Goal: Transaction & Acquisition: Book appointment/travel/reservation

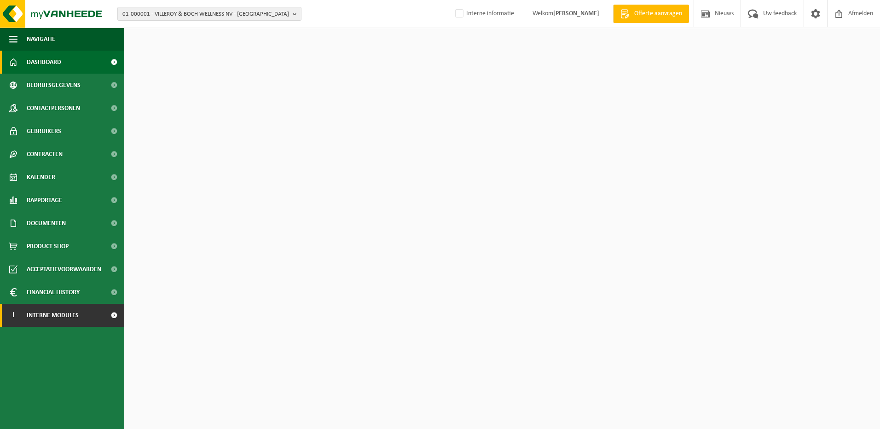
click at [77, 322] on span "Interne modules" at bounding box center [53, 315] width 52 height 23
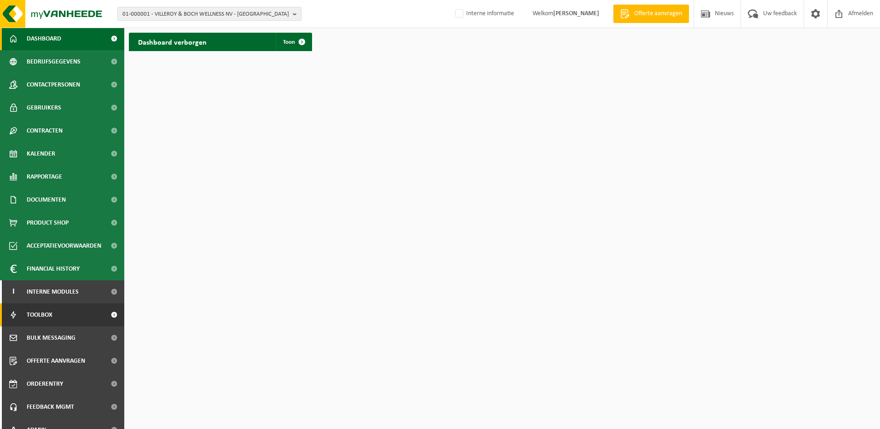
scroll to position [36, 0]
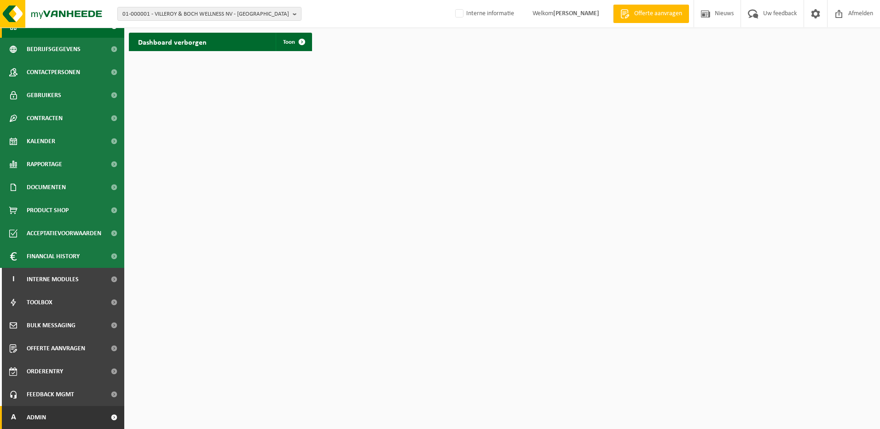
click at [49, 416] on link "A Admin" at bounding box center [62, 417] width 124 height 23
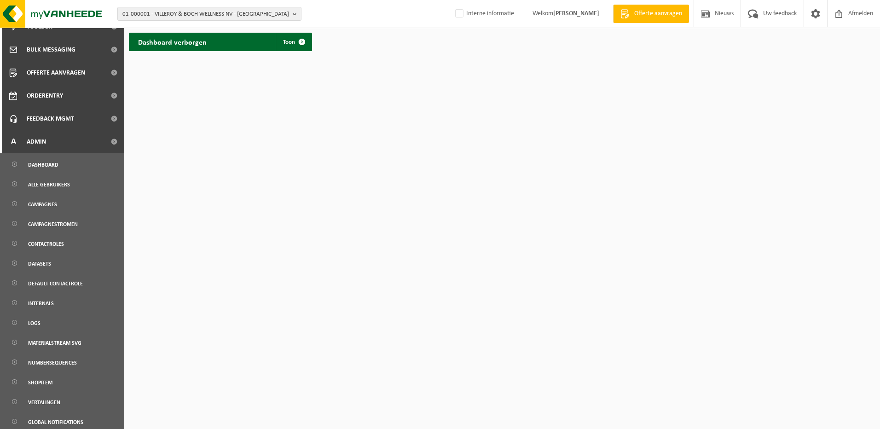
scroll to position [355, 0]
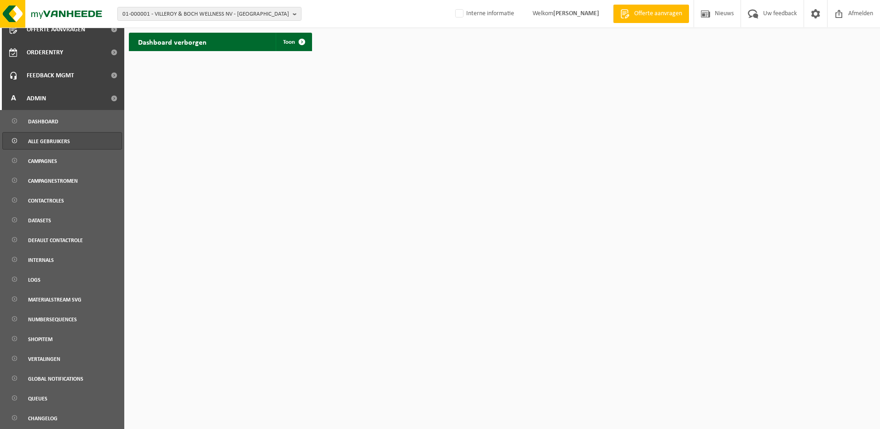
click at [40, 147] on span "Alle gebruikers" at bounding box center [49, 141] width 42 height 17
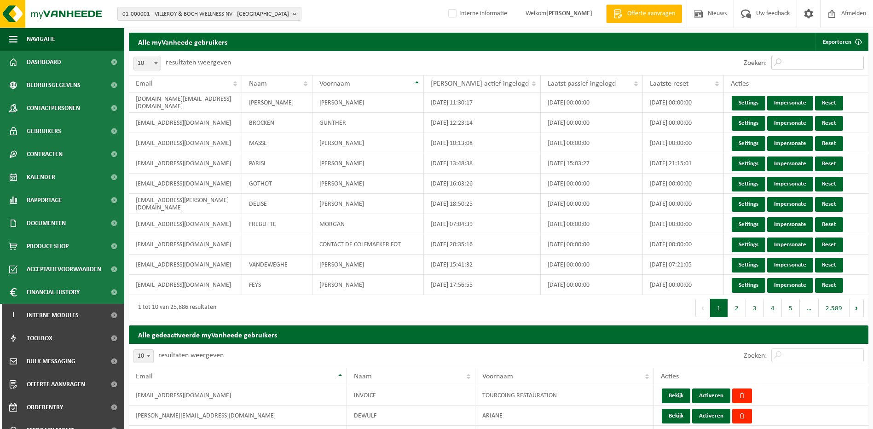
click at [812, 58] on input "Zoeken:" at bounding box center [817, 63] width 92 height 14
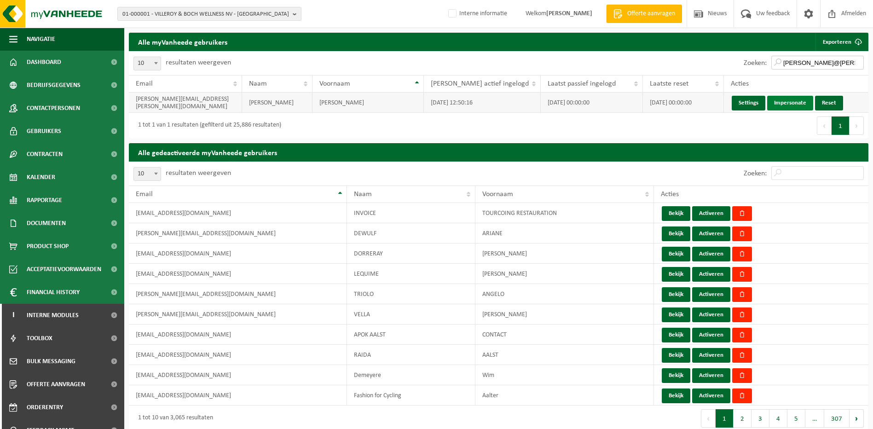
type input "nils@carpentier"
click at [773, 106] on link "Impersonate" at bounding box center [790, 103] width 46 height 15
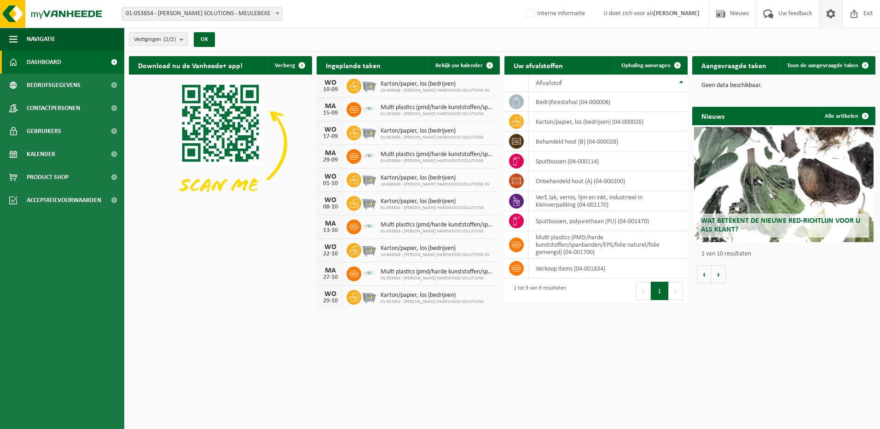
click at [828, 15] on span at bounding box center [831, 13] width 14 height 27
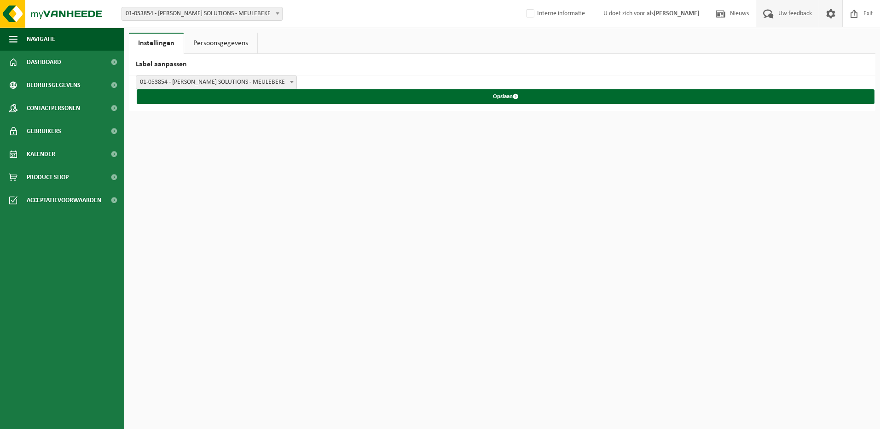
click at [776, 14] on span "Uw feedback" at bounding box center [795, 13] width 38 height 27
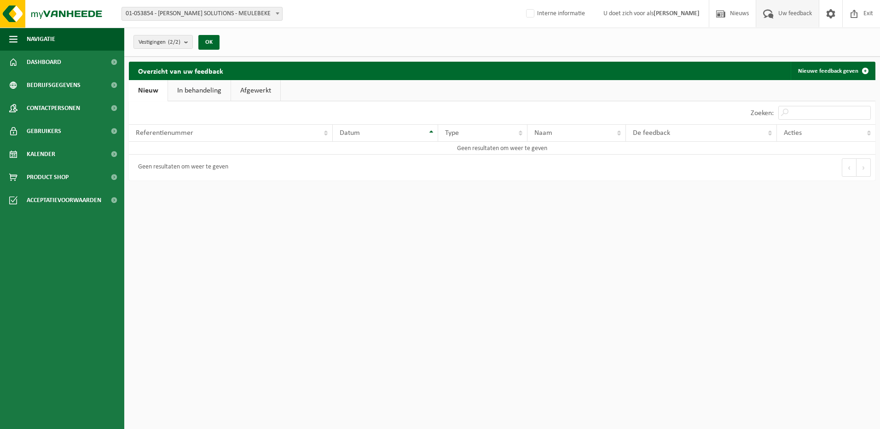
click at [184, 93] on link "In behandeling" at bounding box center [199, 90] width 63 height 21
click at [264, 92] on link "Afgewerkt" at bounding box center [256, 90] width 49 height 21
click at [815, 73] on link "Nieuwe feedback geven" at bounding box center [833, 71] width 84 height 18
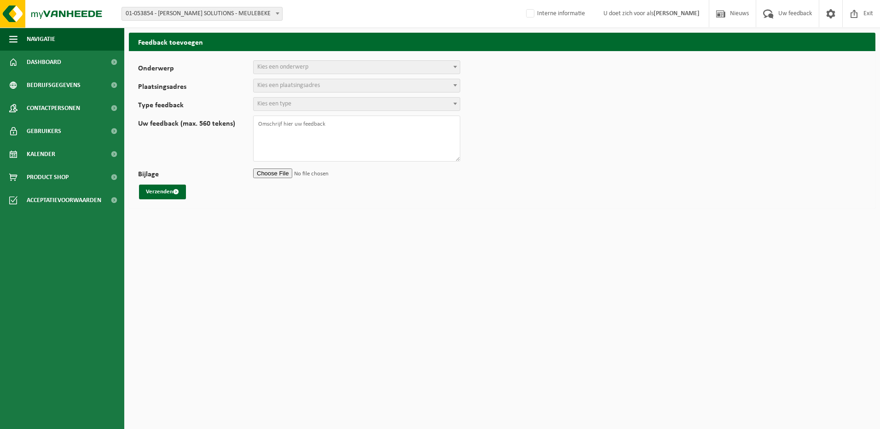
select select
click at [353, 70] on span "Kies een onderwerp" at bounding box center [357, 67] width 206 height 13
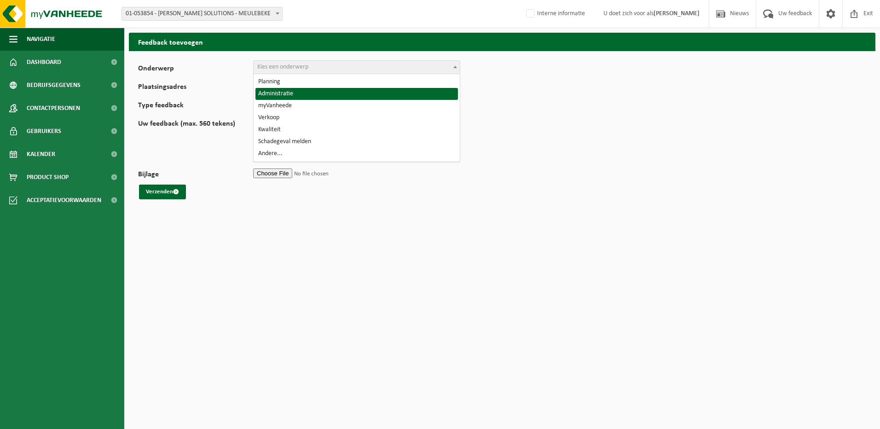
select select "7"
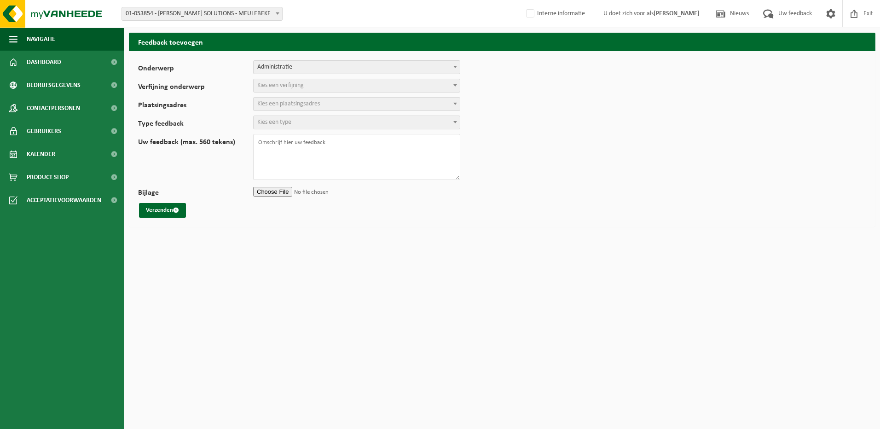
click at [323, 89] on span "Kies een verfijning" at bounding box center [357, 85] width 206 height 13
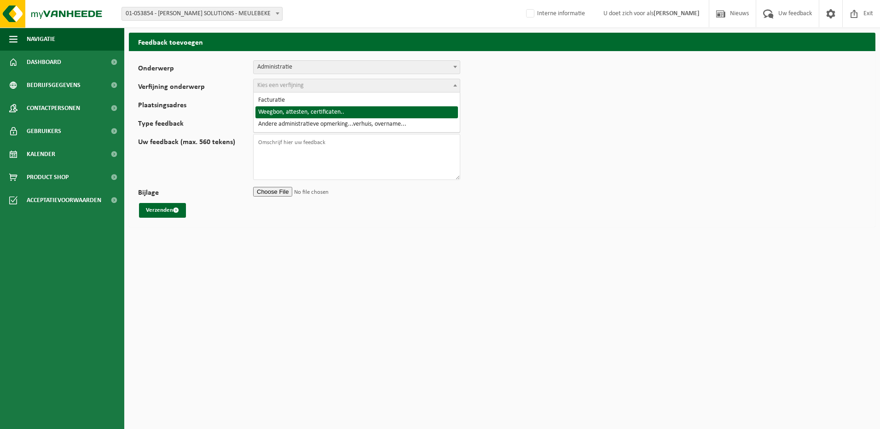
select select "9"
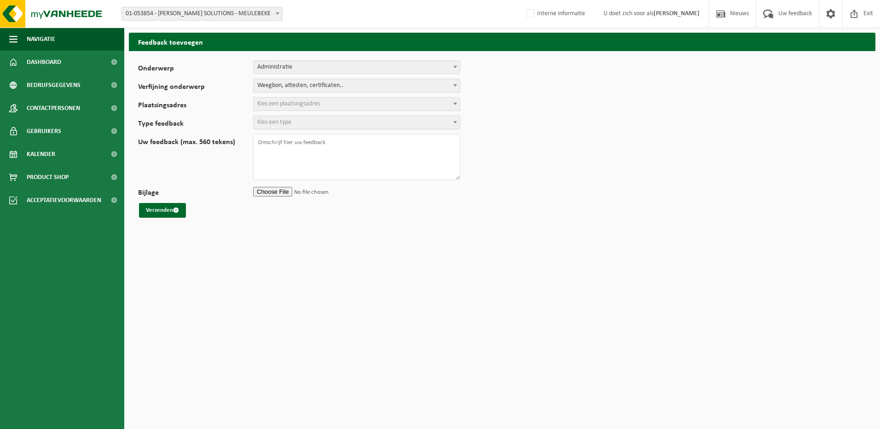
click at [312, 101] on span "Kies een plaatsingsadres" at bounding box center [288, 103] width 63 height 7
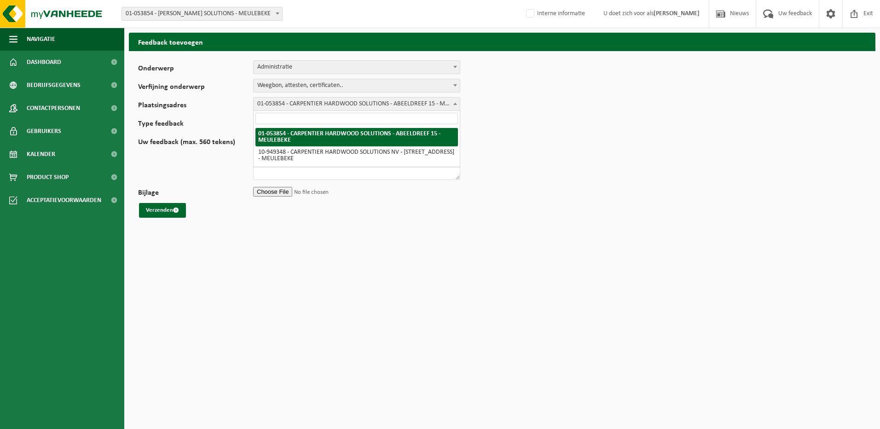
click at [308, 104] on span "01-053854 - CARPENTIER HARDWOOD SOLUTIONS - ABEELDREEF 15 - MEULEBEKE" at bounding box center [357, 104] width 206 height 13
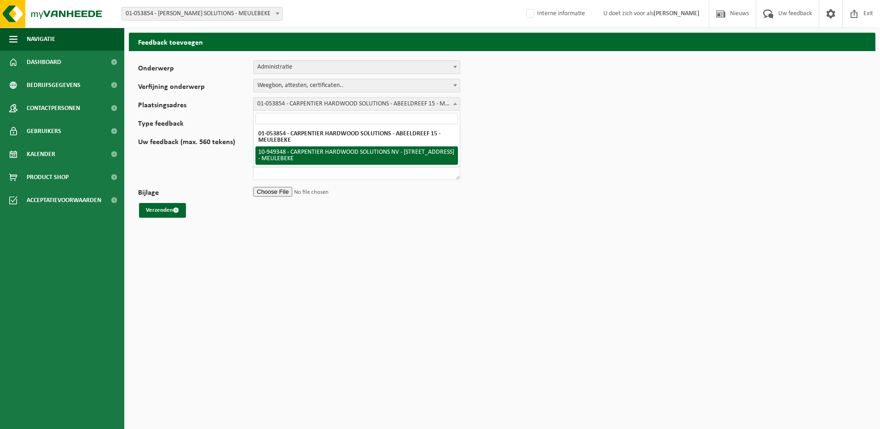
select select "143096"
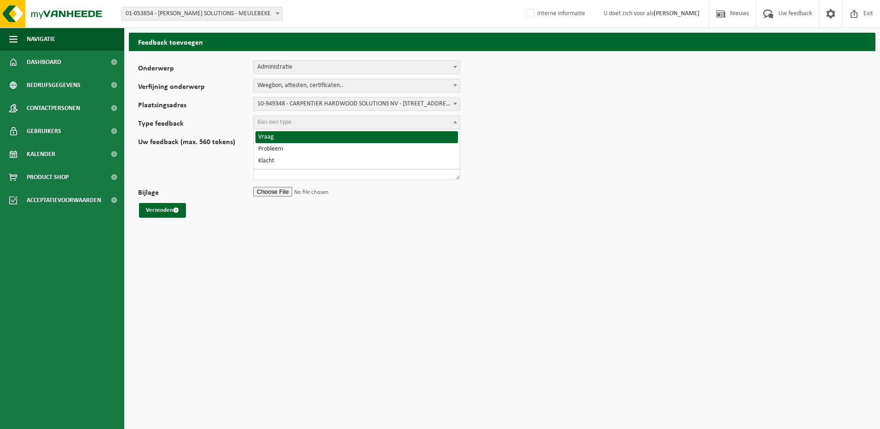
click at [292, 126] on span "Kies een type" at bounding box center [357, 122] width 206 height 13
select select "QUE"
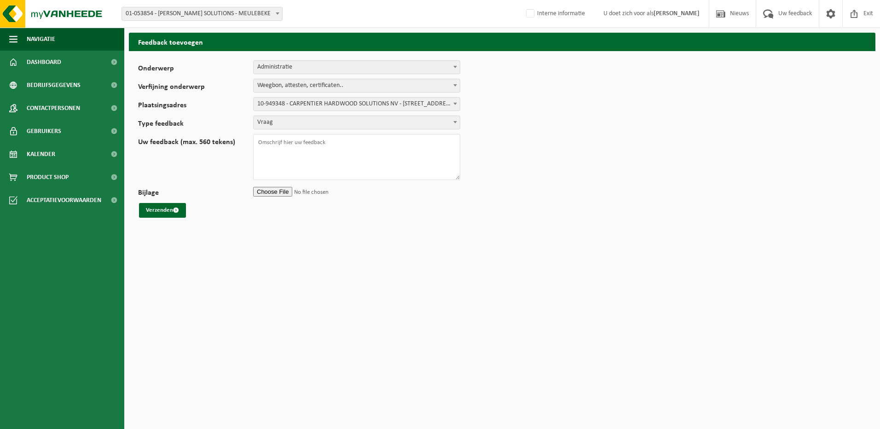
click at [289, 112] on form "Onderwerp Planning Administratie myVanheede Verkoop Kwaliteit Schadegeval melde…" at bounding box center [502, 138] width 728 height 157
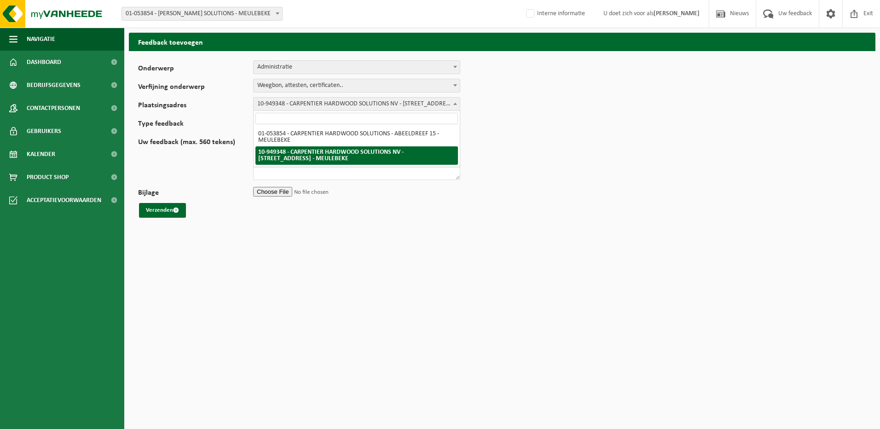
click at [287, 104] on span "10-949348 - CARPENTIER HARDWOOD SOLUTIONS NV - NIJVERHEIDSSTRAAT 11 - MEULEBEKE" at bounding box center [357, 104] width 206 height 13
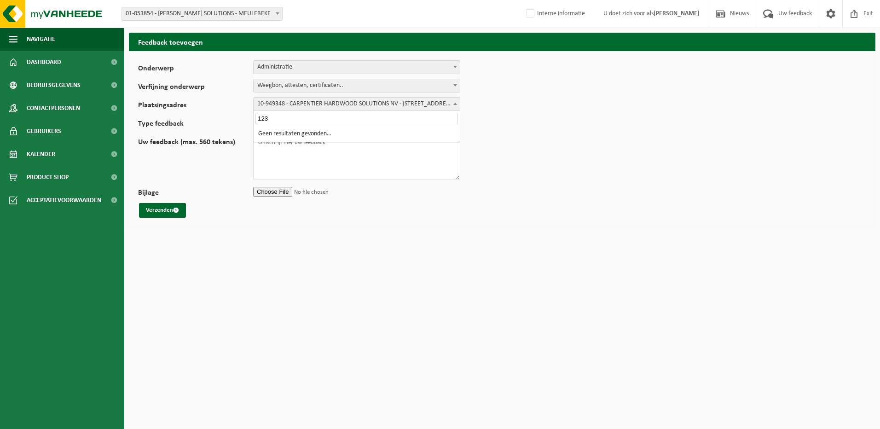
type input "123"
click at [291, 162] on textarea "Uw feedback (max. 560 tekens)" at bounding box center [356, 157] width 207 height 46
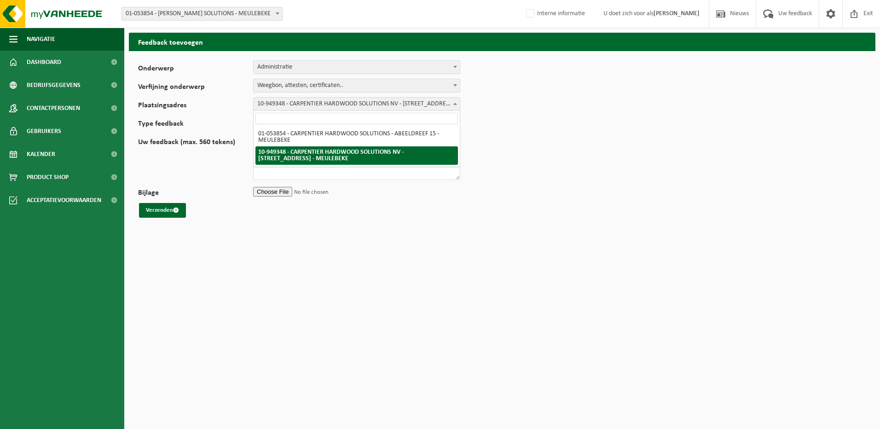
click at [277, 104] on span "10-949348 - CARPENTIER HARDWOOD SOLUTIONS NV - NIJVERHEIDSSTRAAT 11 - MEULEBEKE" at bounding box center [357, 104] width 206 height 13
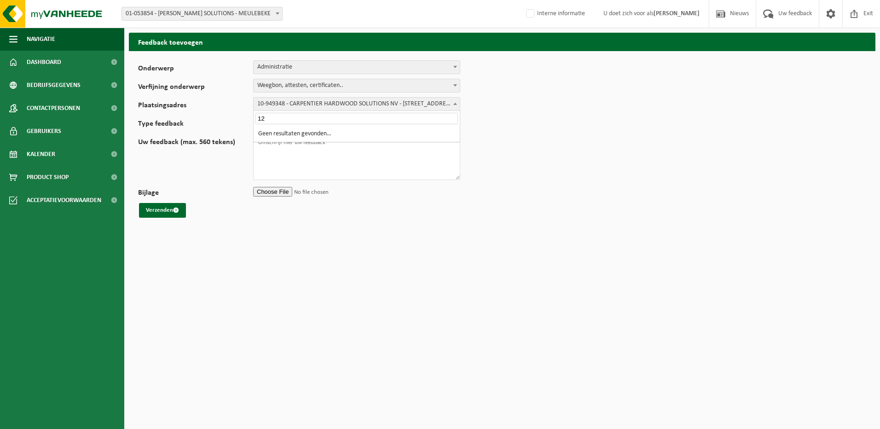
type input "123"
click at [288, 153] on textarea "Uw feedback (max. 560 tekens)" at bounding box center [356, 157] width 207 height 46
click at [322, 158] on textarea "Uw feedback (max. 560 tekens)" at bounding box center [356, 157] width 207 height 46
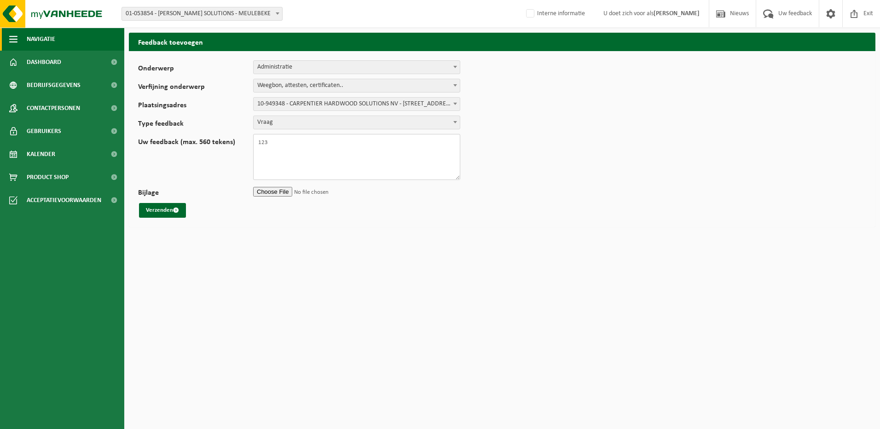
type textarea "123"
click at [234, 8] on span "01-053854 - [PERSON_NAME] SOLUTIONS - MEULEBEKE" at bounding box center [202, 13] width 160 height 13
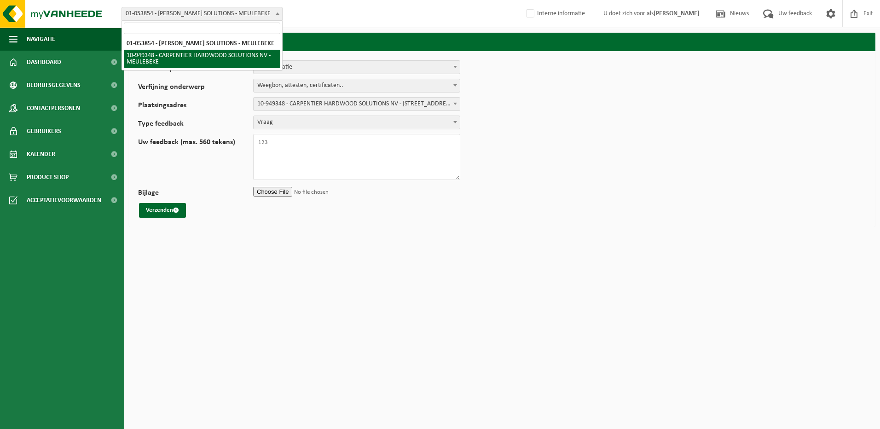
select select "143096"
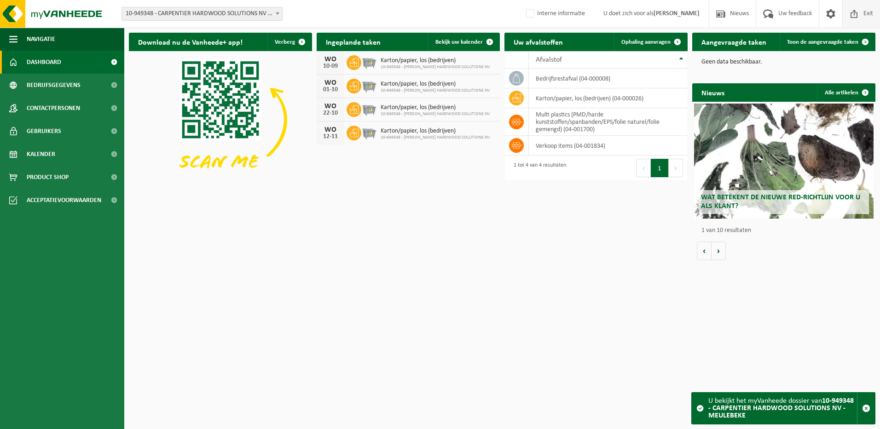
click at [867, 11] on span "Exit" at bounding box center [868, 13] width 14 height 27
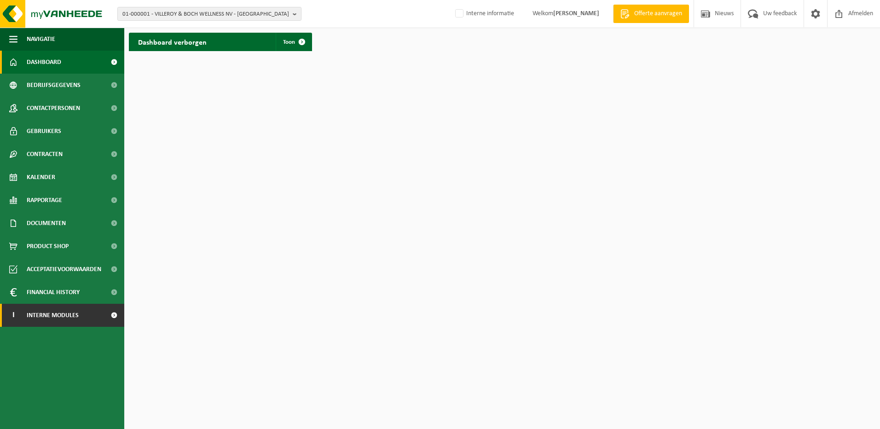
click at [58, 312] on span "Interne modules" at bounding box center [53, 315] width 52 height 23
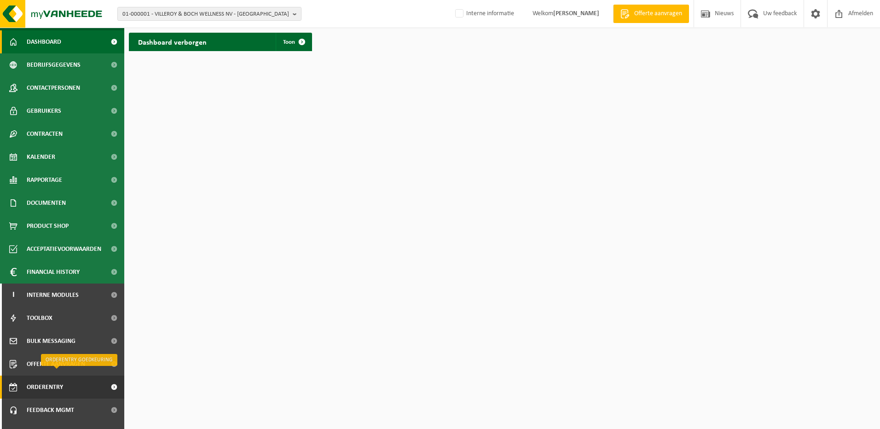
scroll to position [36, 0]
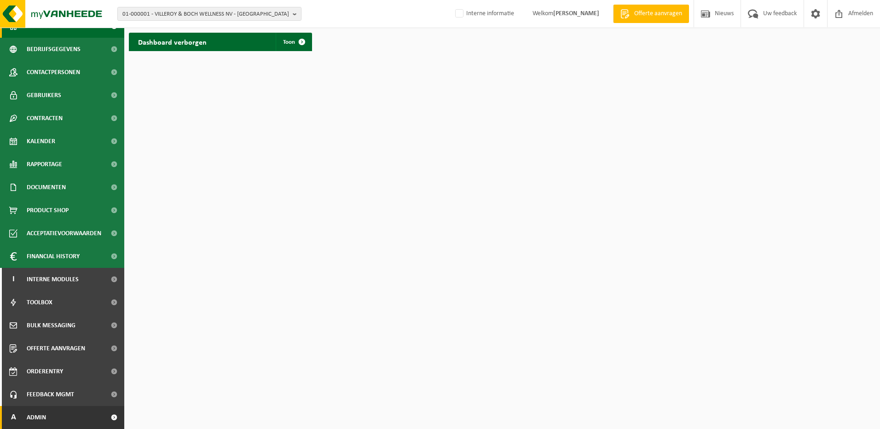
click at [44, 410] on span "Admin" at bounding box center [36, 417] width 19 height 23
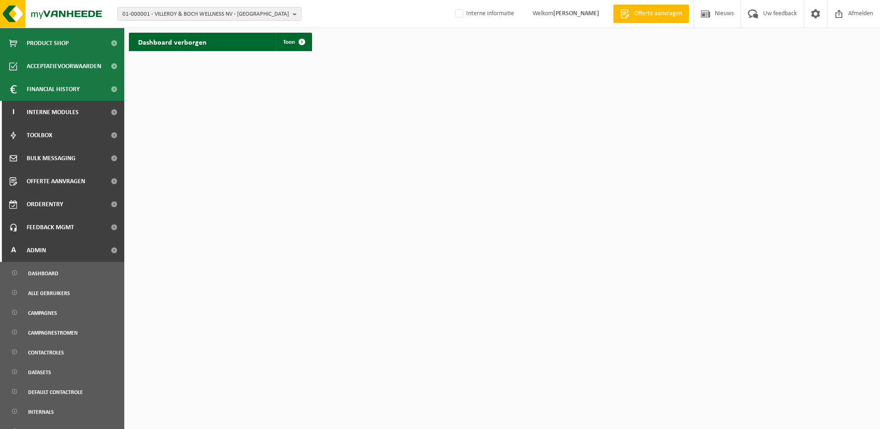
scroll to position [220, 0]
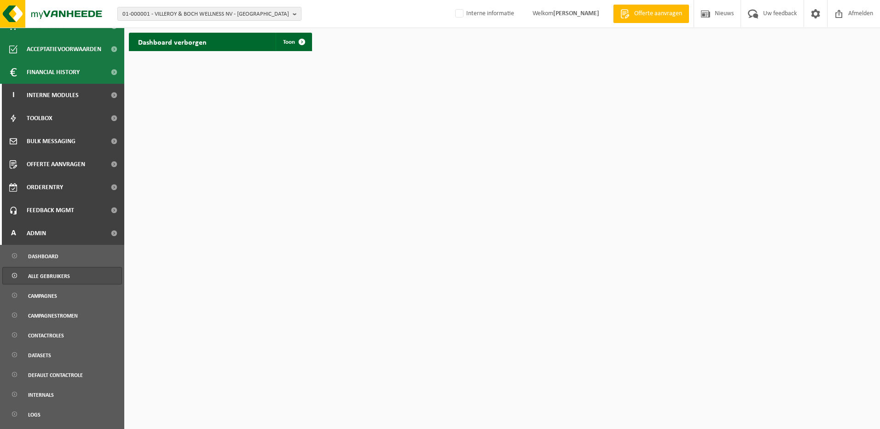
click at [47, 274] on span "Alle gebruikers" at bounding box center [49, 275] width 42 height 17
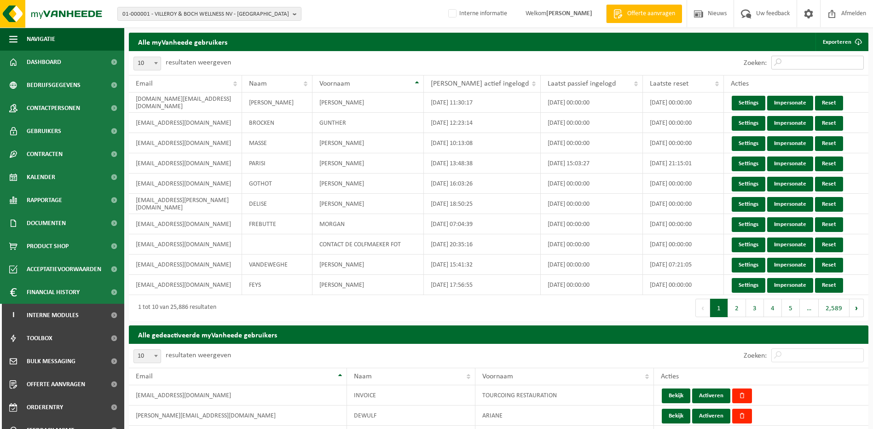
click at [800, 60] on input "Zoeken:" at bounding box center [817, 63] width 92 height 14
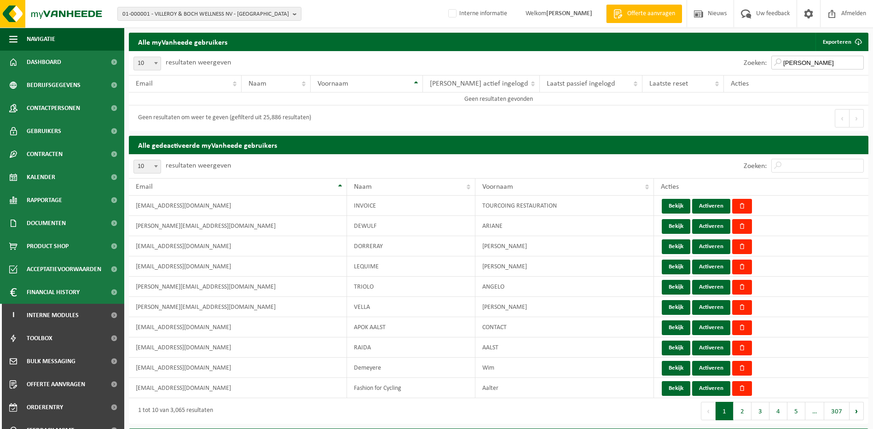
drag, startPoint x: 832, startPoint y: 63, endPoint x: 792, endPoint y: 62, distance: 40.1
click at [792, 62] on input "[PERSON_NAME]" at bounding box center [817, 63] width 92 height 14
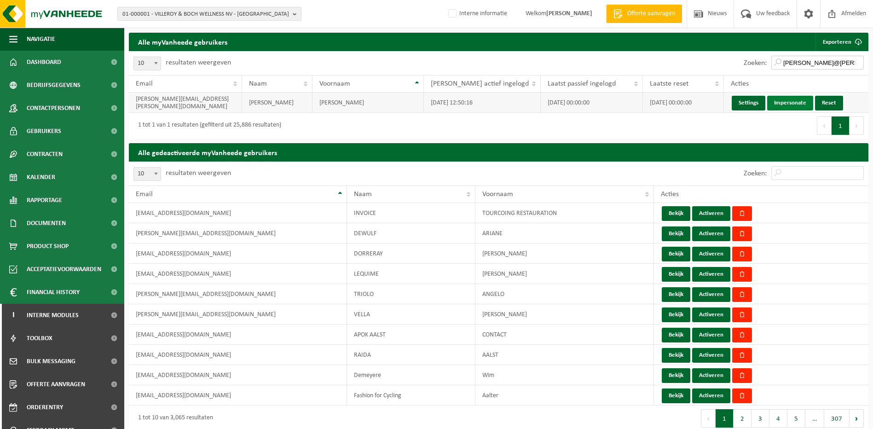
type input "[PERSON_NAME]@[PERSON_NAME]"
click at [777, 102] on link "Impersonate" at bounding box center [790, 103] width 46 height 15
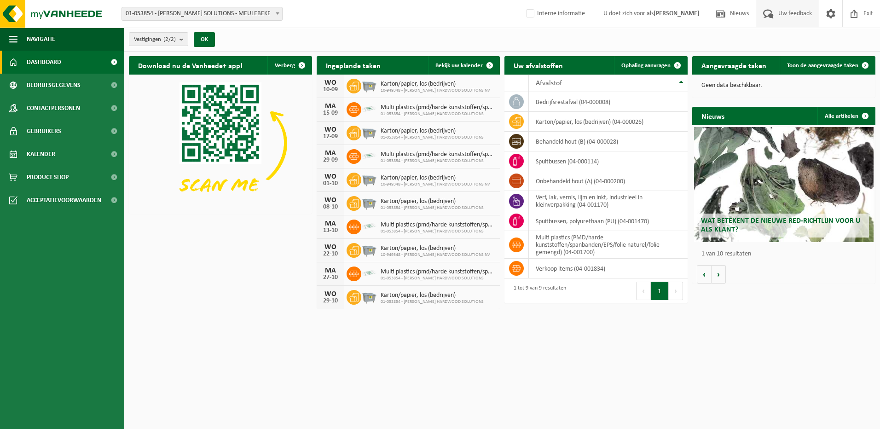
click at [805, 15] on span "Uw feedback" at bounding box center [795, 13] width 38 height 27
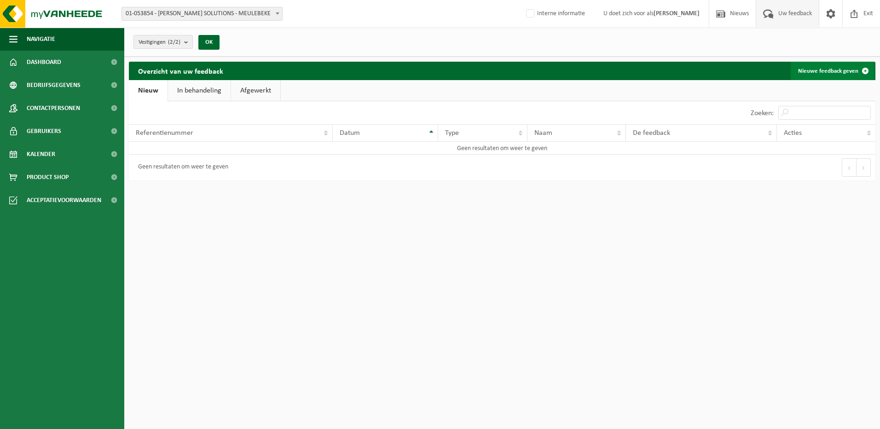
click at [830, 71] on link "Nieuwe feedback geven" at bounding box center [833, 71] width 84 height 18
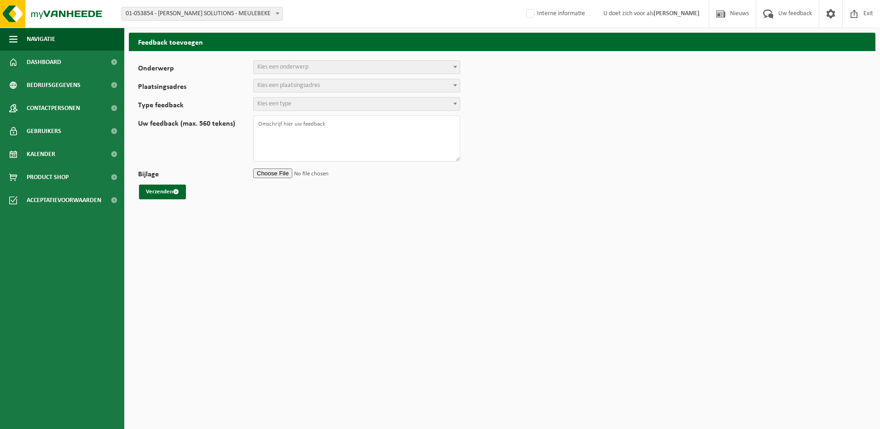
select select
click at [269, 66] on span "Kies een onderwerp" at bounding box center [282, 66] width 51 height 7
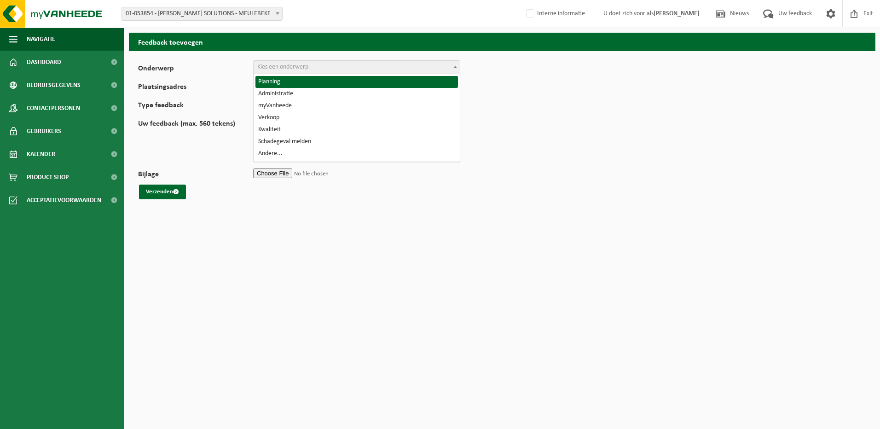
select select "1"
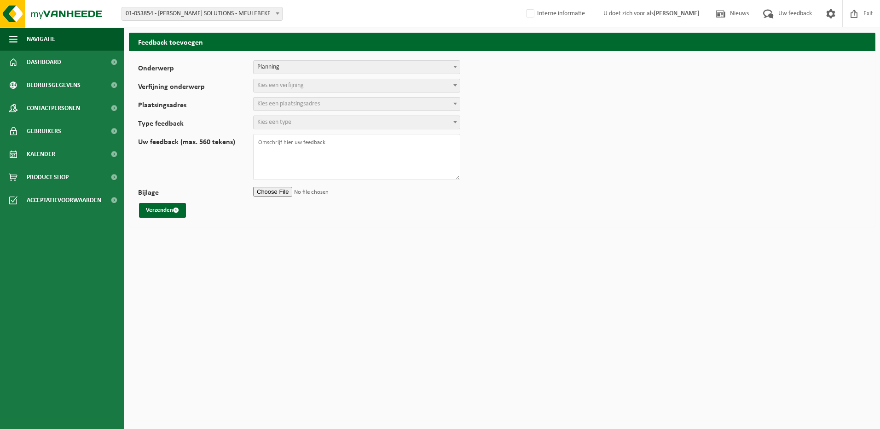
click at [276, 90] on span "Kies een verfijning" at bounding box center [357, 85] width 206 height 13
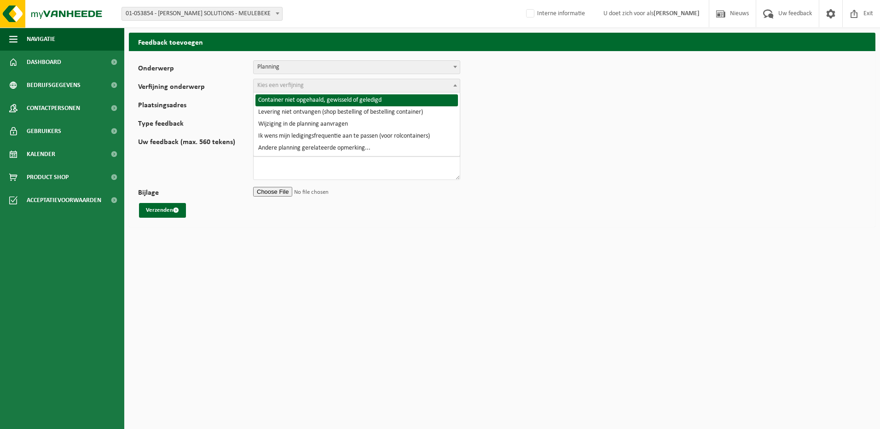
select select "2"
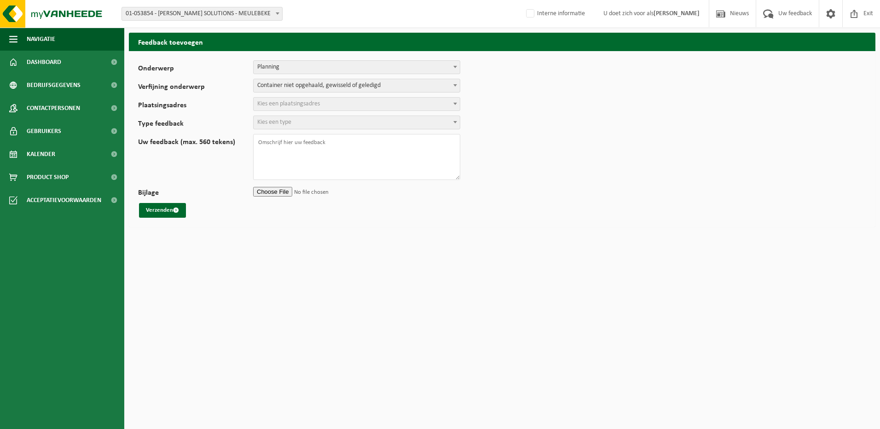
click at [273, 100] on span "Kies een plaatsingsadres" at bounding box center [288, 103] width 63 height 7
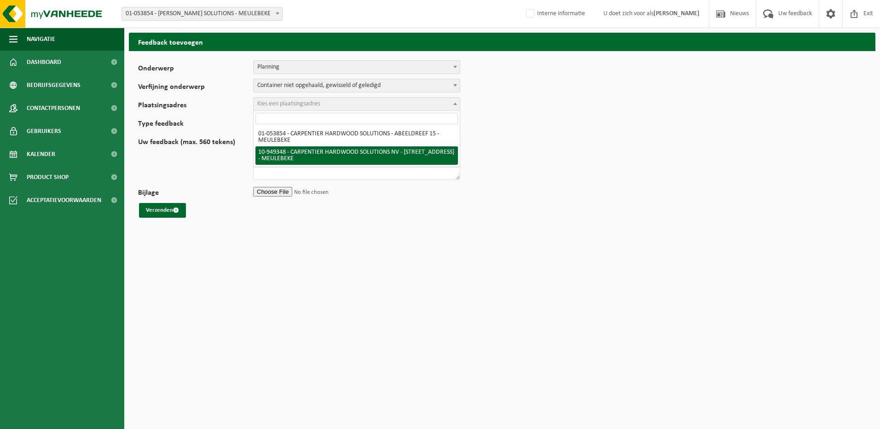
click at [299, 152] on li "10-949348 - CARPENTIER HARDWOOD SOLUTIONS NV - NIJVERHEIDSSTRAAT 11 - MEULEBEKE" at bounding box center [356, 155] width 202 height 18
click at [288, 138] on li "01-053854 - CARPENTIER HARDWOOD SOLUTIONS - ABEELDREEF 15 - MEULEBEKE" at bounding box center [356, 137] width 202 height 18
click at [289, 150] on li "10-949348 - CARPENTIER HARDWOOD SOLUTIONS NV - NIJVERHEIDSSTRAAT 11 - MEULEBEKE" at bounding box center [356, 155] width 202 height 18
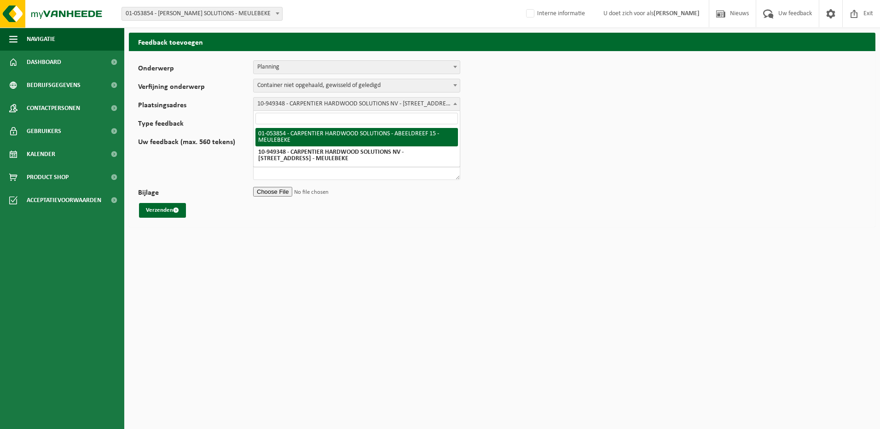
select select "25144"
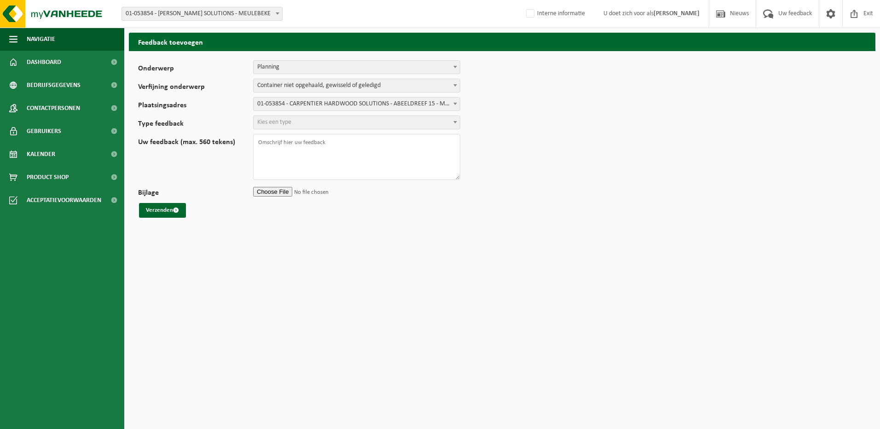
click at [292, 109] on span "01-053854 - CARPENTIER HARDWOOD SOLUTIONS - ABEELDREEF 15 - MEULEBEKE" at bounding box center [357, 104] width 206 height 13
click at [286, 121] on span "Kies een type" at bounding box center [274, 122] width 34 height 7
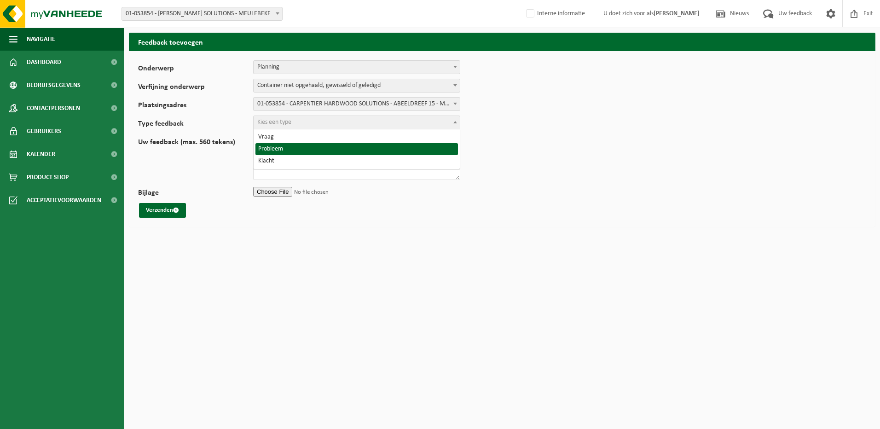
select select "ISS"
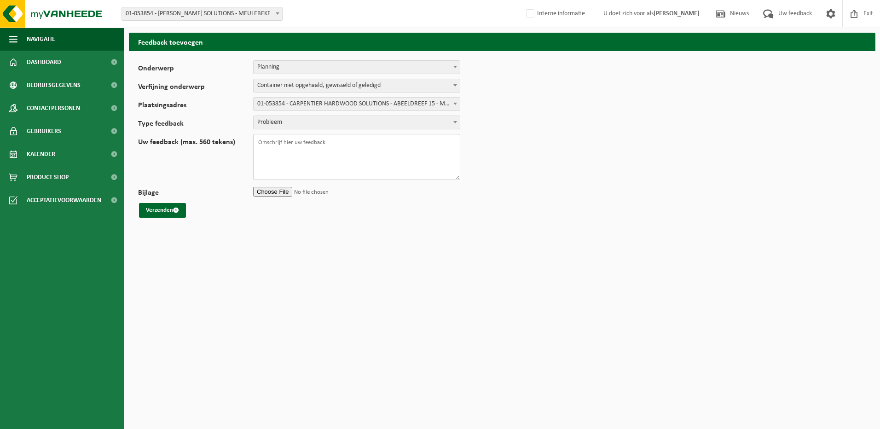
click at [285, 144] on textarea "Uw feedback (max. 560 tekens)" at bounding box center [356, 157] width 207 height 46
click at [286, 106] on span "01-053854 - CARPENTIER HARDWOOD SOLUTIONS - ABEELDREEF 15 - MEULEBEKE" at bounding box center [357, 104] width 206 height 13
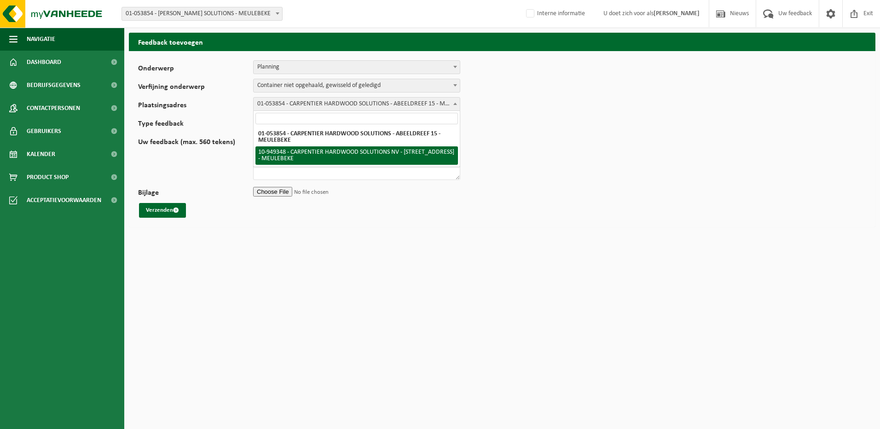
click at [287, 150] on li "10-949348 - CARPENTIER HARDWOOD SOLUTIONS NV - NIJVERHEIDSSTRAAT 11 - MEULEBEKE" at bounding box center [356, 155] width 202 height 18
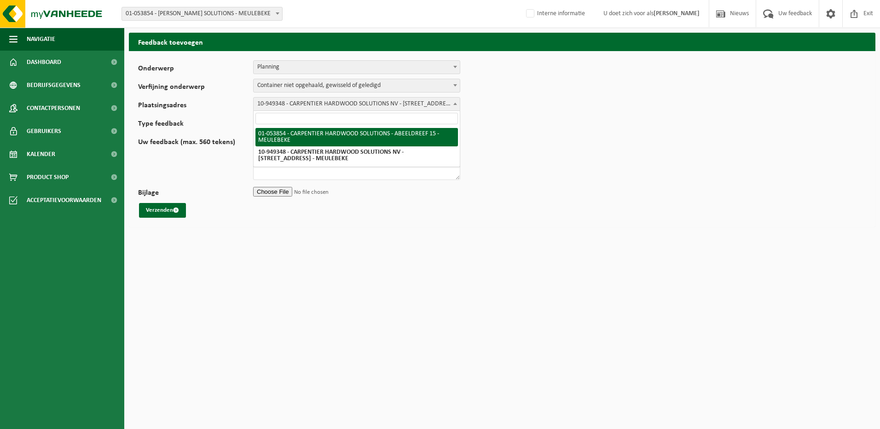
click at [287, 138] on li "01-053854 - CARPENTIER HARDWOOD SOLUTIONS - ABEELDREEF 15 - MEULEBEKE" at bounding box center [356, 137] width 202 height 18
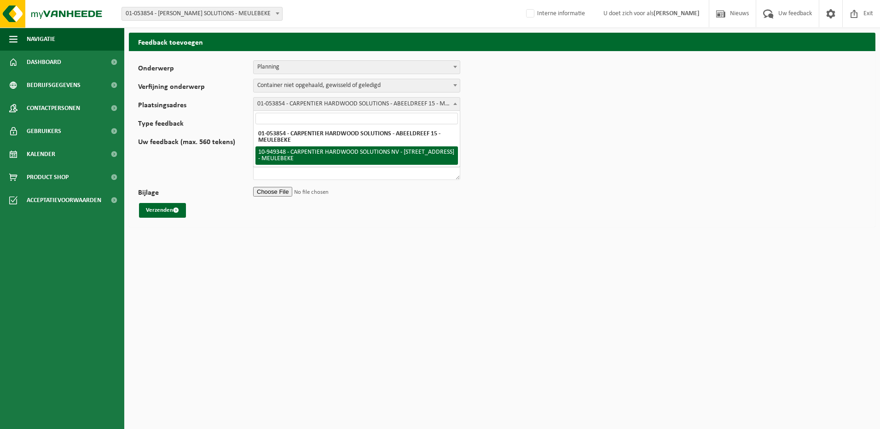
click at [285, 154] on li "10-949348 - CARPENTIER HARDWOOD SOLUTIONS NV - NIJVERHEIDSSTRAAT 11 - MEULEBEKE" at bounding box center [356, 155] width 202 height 18
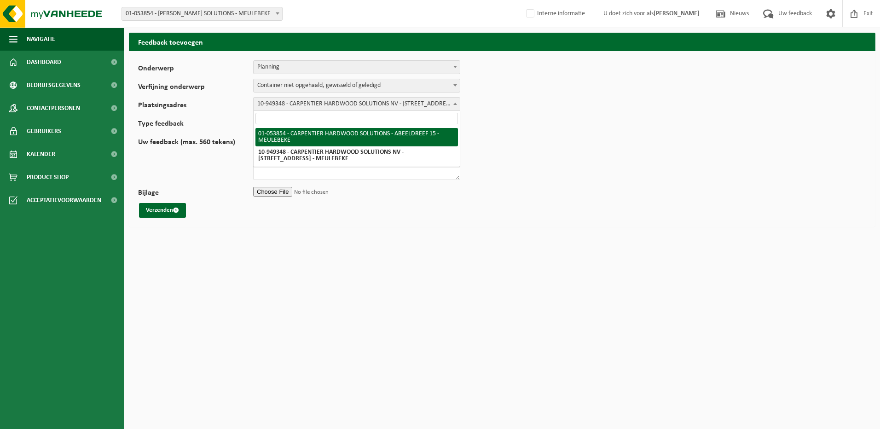
click at [282, 139] on li "01-053854 - CARPENTIER HARDWOOD SOLUTIONS - ABEELDREEF 15 - MEULEBEKE" at bounding box center [356, 137] width 202 height 18
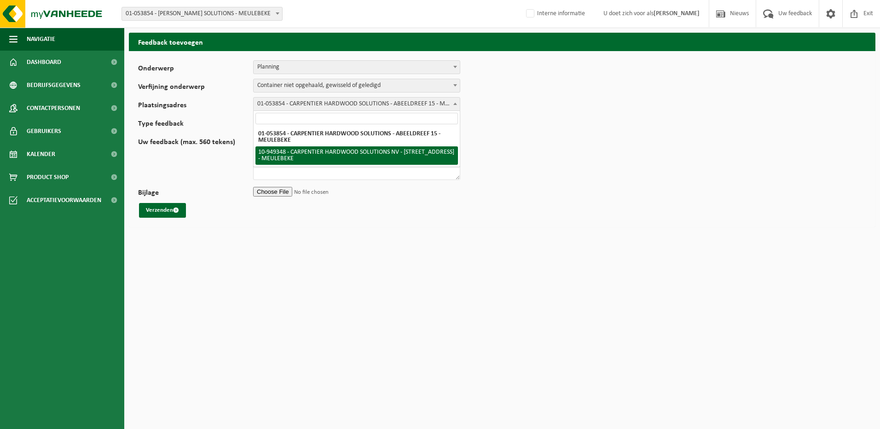
click at [285, 154] on li "10-949348 - CARPENTIER HARDWOOD SOLUTIONS NV - NIJVERHEIDSSTRAAT 11 - MEULEBEKE" at bounding box center [356, 155] width 202 height 18
select select "143096"
click at [270, 220] on div "Onderwerp Planning Administratie myVanheede Verkoop Kwaliteit Schadegeval melde…" at bounding box center [502, 139] width 746 height 176
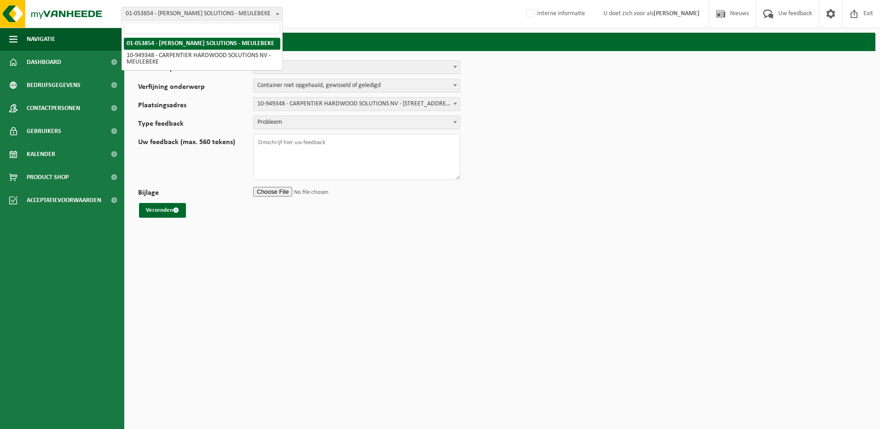
click at [207, 17] on span "01-053854 - CARPENTIER HARDWOOD SOLUTIONS - MEULEBEKE" at bounding box center [202, 13] width 160 height 13
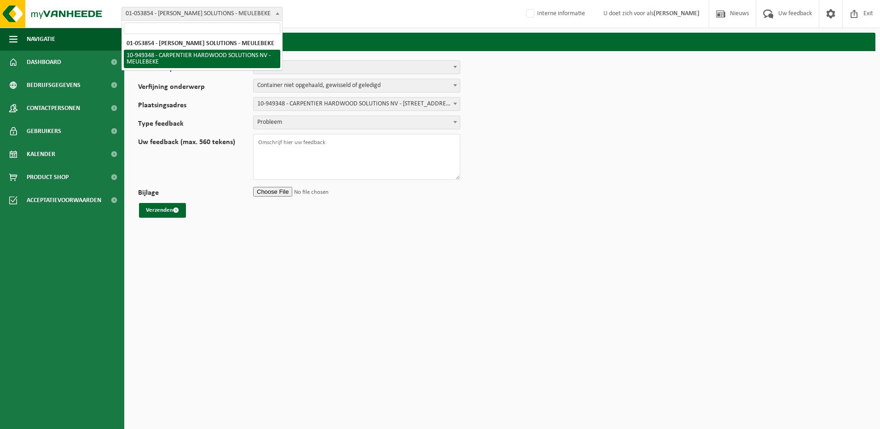
select select "143096"
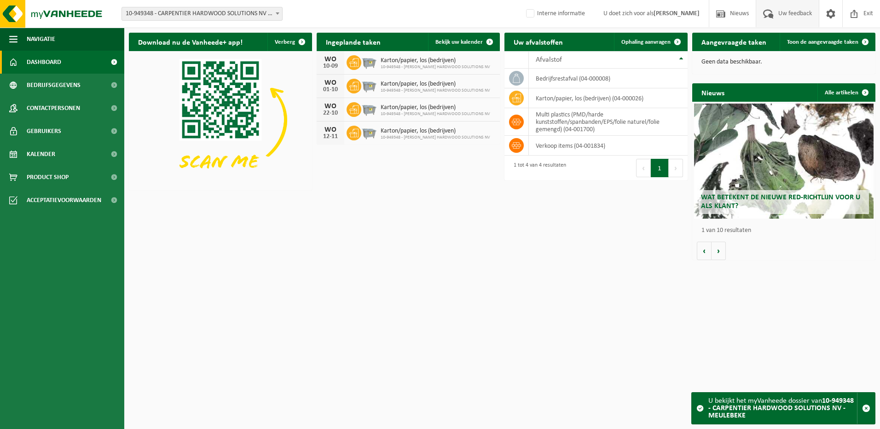
click at [796, 12] on span "Uw feedback" at bounding box center [795, 13] width 38 height 27
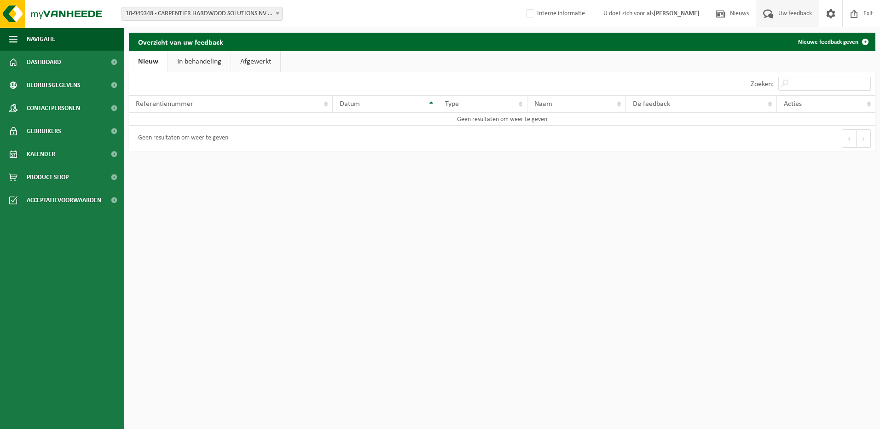
click at [207, 64] on link "In behandeling" at bounding box center [199, 61] width 63 height 21
click at [282, 63] on ul "Nieuw In behandeling Afgewerkt" at bounding box center [502, 61] width 746 height 21
click at [273, 62] on link "Afgewerkt" at bounding box center [256, 61] width 49 height 21
click at [213, 60] on link "In behandeling" at bounding box center [198, 61] width 63 height 21
click at [151, 60] on link "Nieuw" at bounding box center [147, 61] width 37 height 21
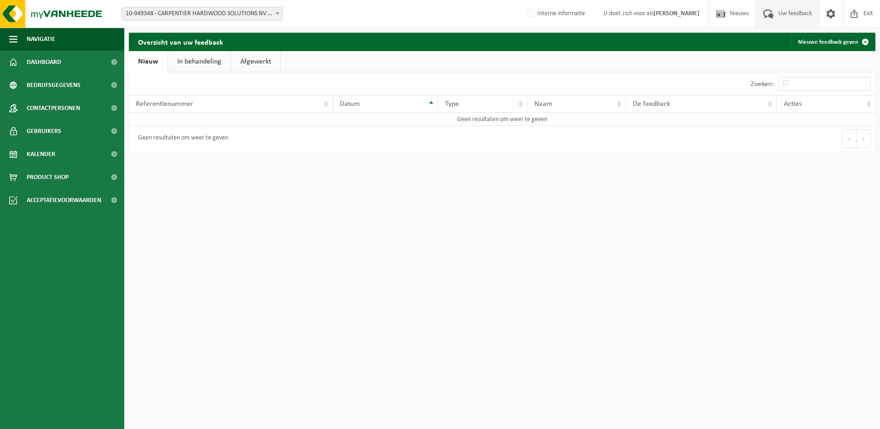
click at [204, 15] on span "10-949348 - CARPENTIER HARDWOOD SOLUTIONS NV - MEULEBEKE" at bounding box center [202, 13] width 160 height 13
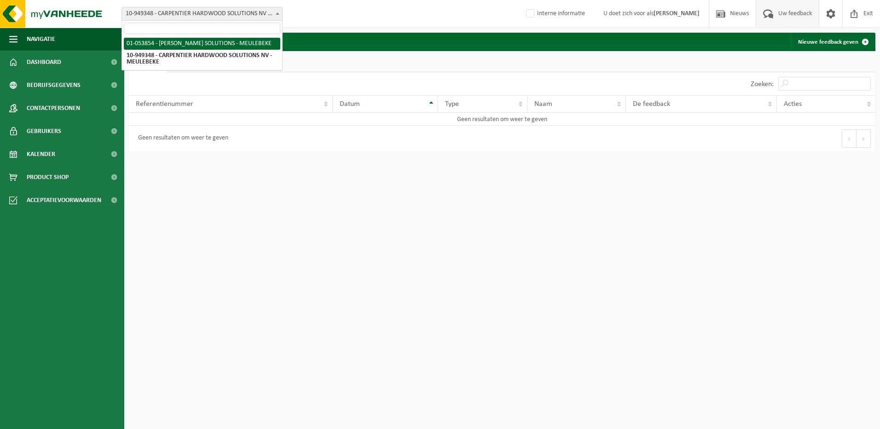
select select "25144"
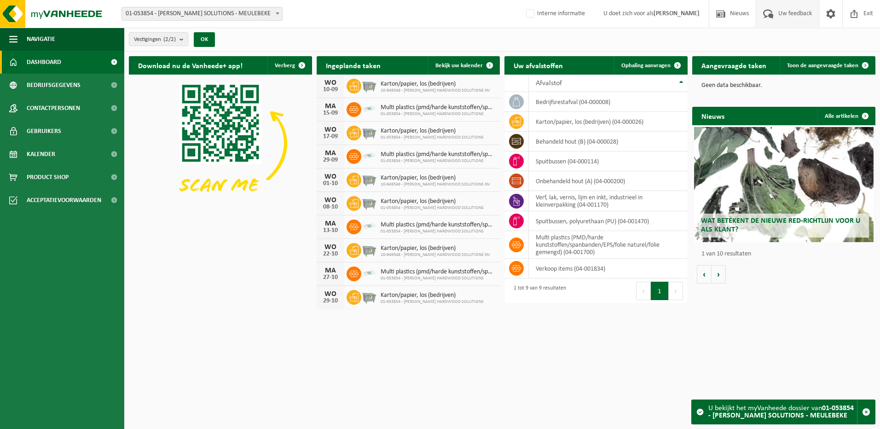
click at [800, 18] on span "Uw feedback" at bounding box center [795, 13] width 38 height 27
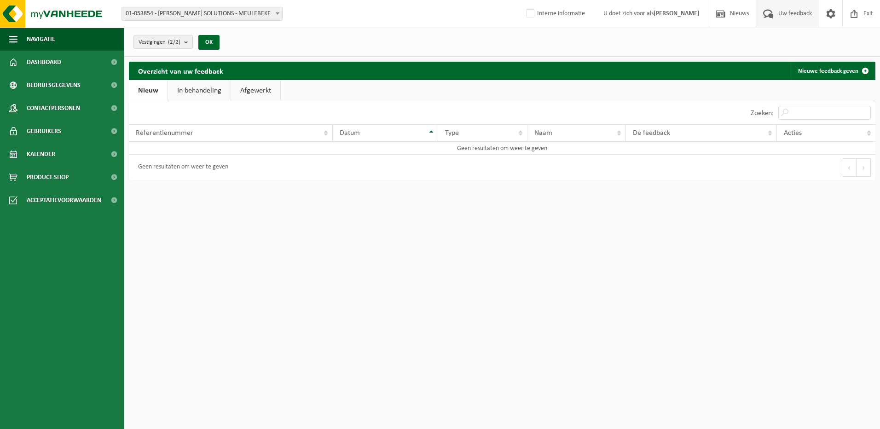
click at [174, 89] on link "In behandeling" at bounding box center [199, 90] width 63 height 21
click at [254, 88] on link "Afgewerkt" at bounding box center [256, 90] width 49 height 21
click at [153, 40] on span "Vestigingen (2/2)" at bounding box center [160, 42] width 42 height 14
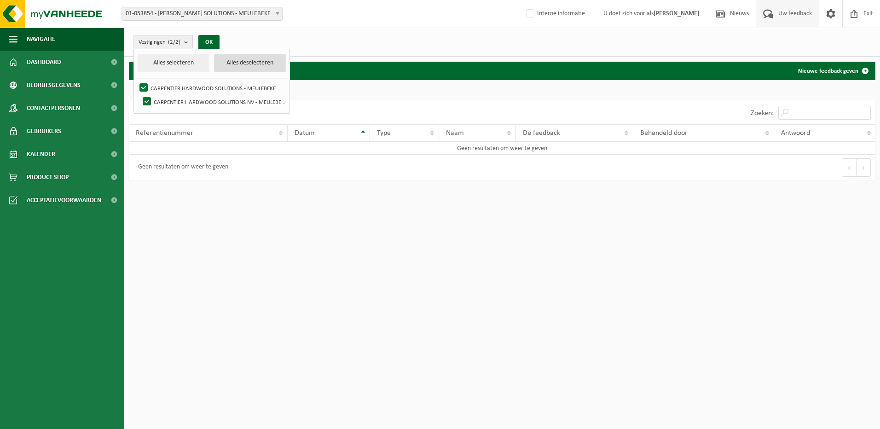
click at [236, 66] on button "Alles deselecteren" at bounding box center [250, 63] width 72 height 18
checkbox input "false"
click at [240, 38] on div "Vestigingen (0/2) Alles selecteren Alles deselecteren CARPENTIER HARDWOOD SOLUT…" at bounding box center [502, 42] width 756 height 29
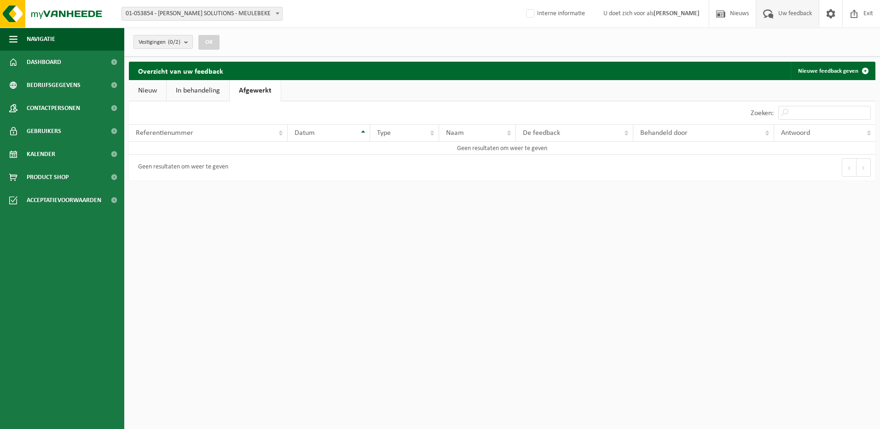
click at [182, 43] on button "Vestigingen (0/2)" at bounding box center [162, 42] width 59 height 14
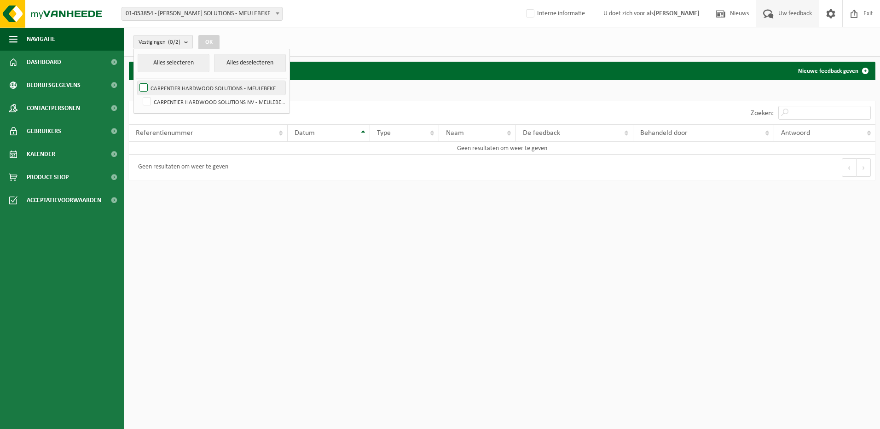
click at [143, 85] on label "CARPENTIER HARDWOOD SOLUTIONS - MEULEBEKE" at bounding box center [212, 88] width 148 height 14
click at [136, 81] on input "CARPENTIER HARDWOOD SOLUTIONS - MEULEBEKE" at bounding box center [136, 81] width 0 height 0
checkbox input "true"
click at [207, 39] on button "OK" at bounding box center [208, 42] width 21 height 15
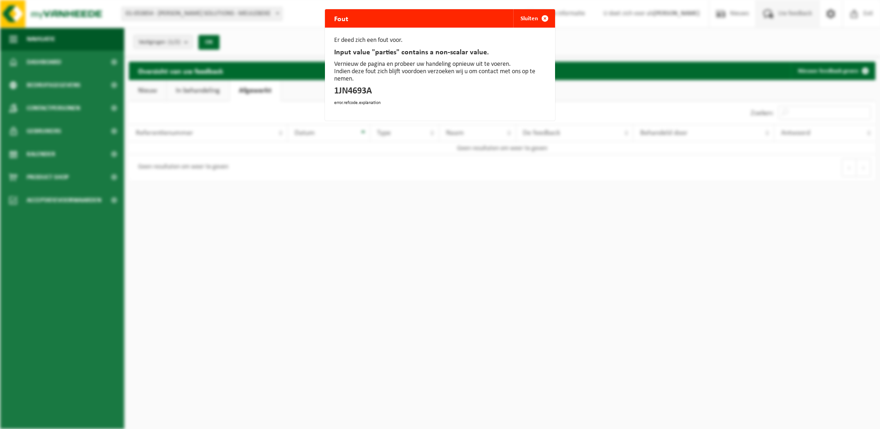
click at [271, 217] on div "Fout Sluiten Er deed zich een fout voor. Input value "parties" contains a non-s…" at bounding box center [440, 214] width 880 height 429
click at [359, 189] on div "Fout Sluiten Er deed zich een fout voor. Input value "parties" contains a non-s…" at bounding box center [440, 214] width 880 height 429
click at [542, 15] on span "button" at bounding box center [545, 18] width 18 height 18
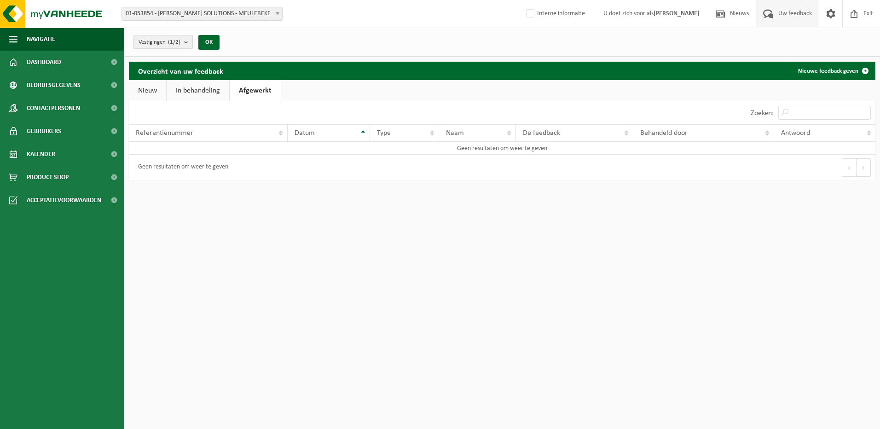
click at [190, 45] on b "submit" at bounding box center [188, 41] width 8 height 13
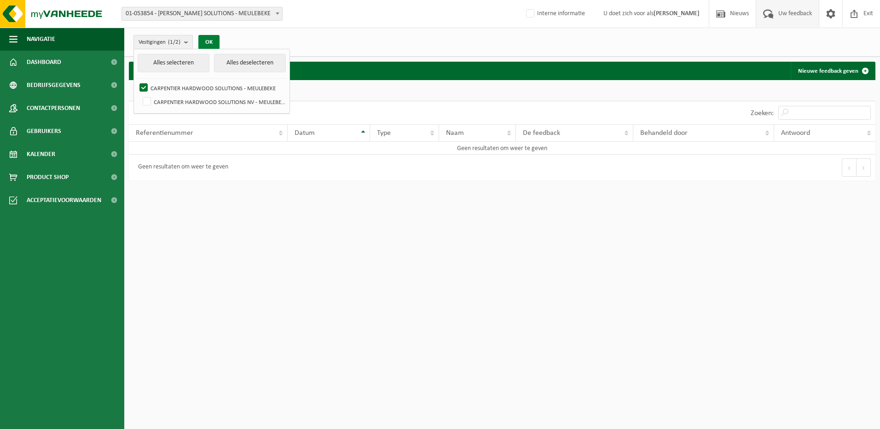
click at [211, 46] on button "OK" at bounding box center [208, 42] width 21 height 15
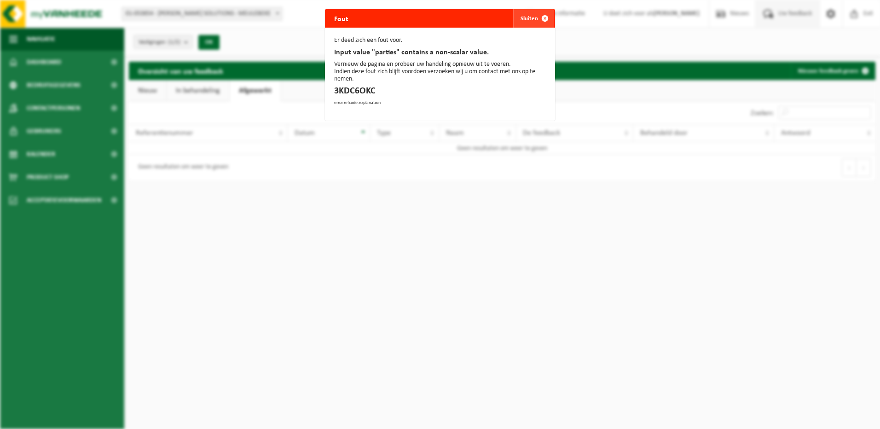
click at [536, 17] on span "button" at bounding box center [545, 18] width 18 height 18
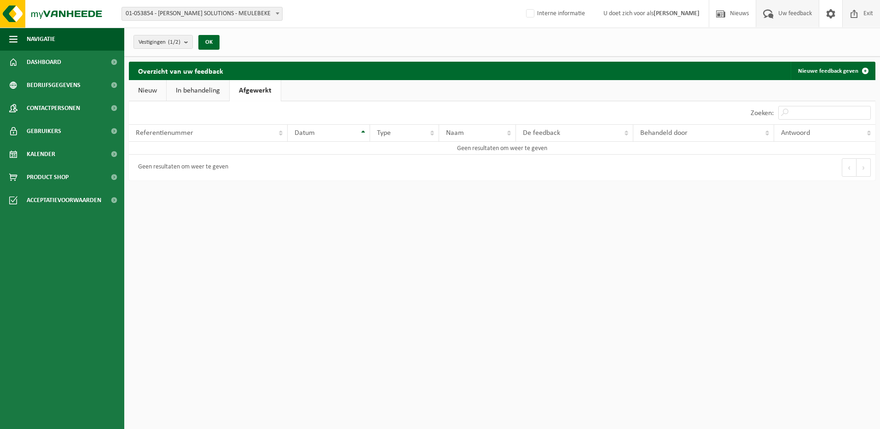
click at [862, 14] on span "Exit" at bounding box center [868, 13] width 14 height 27
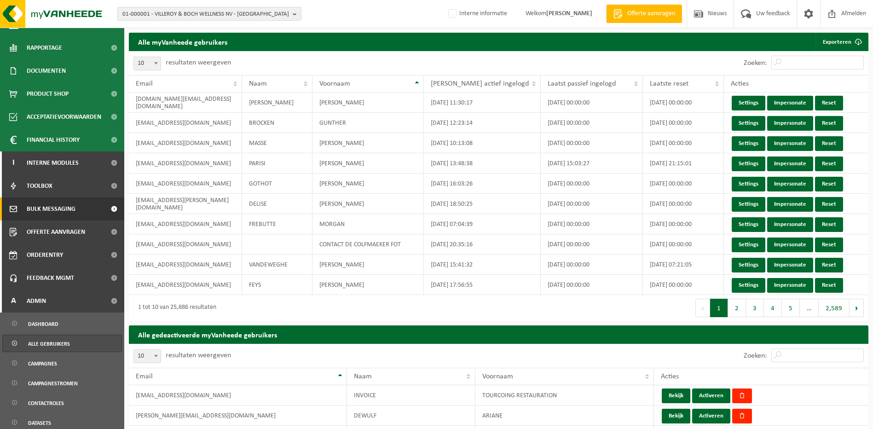
scroll to position [184, 0]
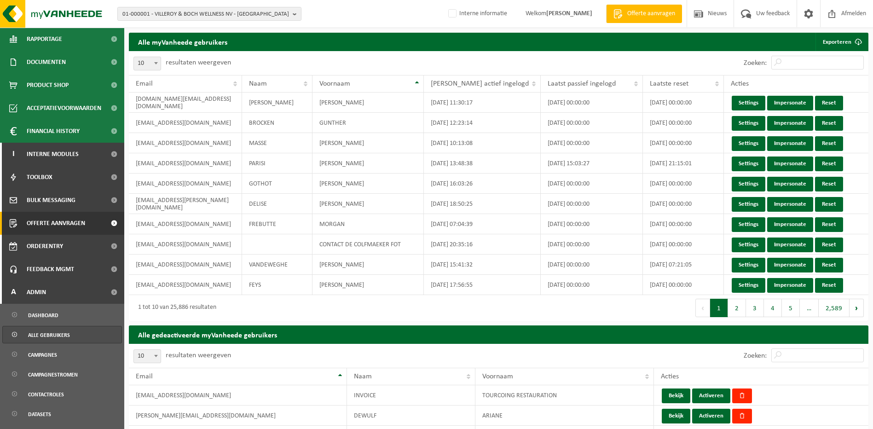
click at [35, 218] on span "Offerte aanvragen" at bounding box center [56, 223] width 58 height 23
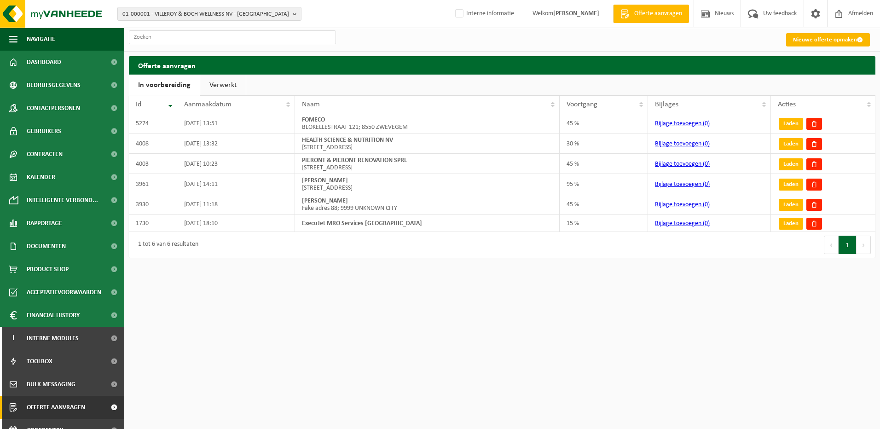
click at [820, 40] on link "Nieuwe offerte opmaken" at bounding box center [828, 39] width 84 height 13
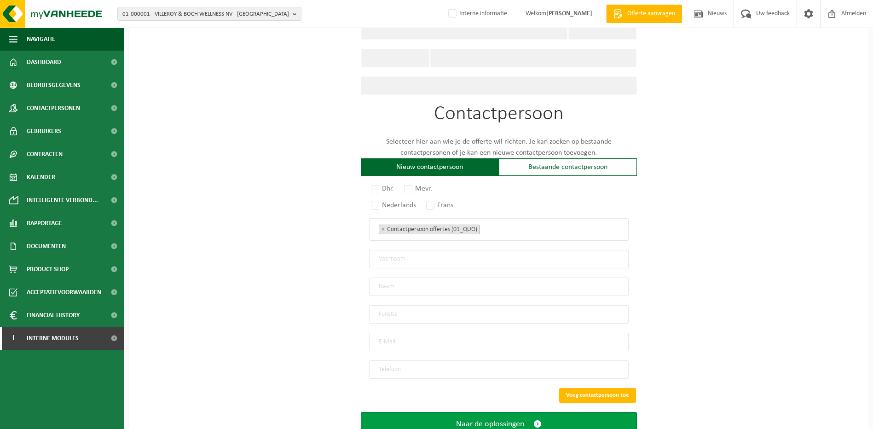
scroll to position [483, 0]
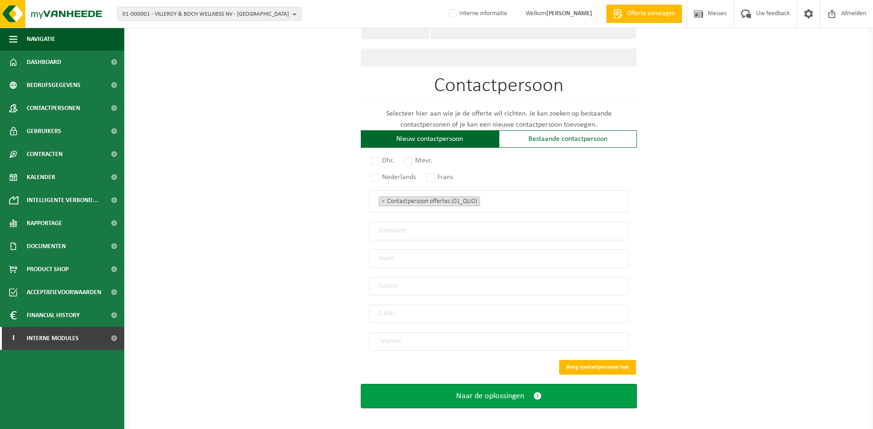
click at [478, 392] on span "Naar de oplossingen" at bounding box center [490, 396] width 68 height 10
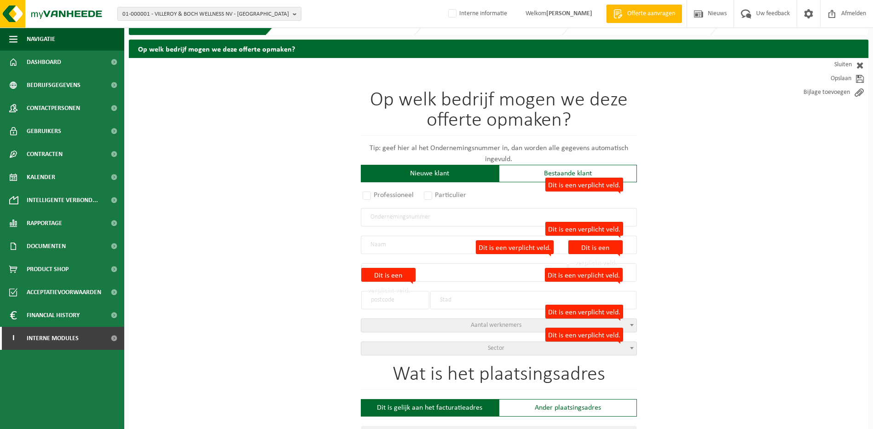
scroll to position [0, 0]
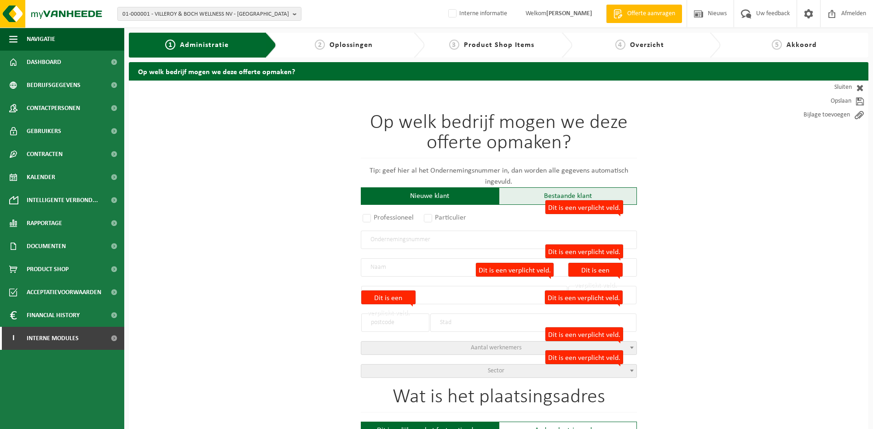
click at [523, 192] on div "Bestaande klant" at bounding box center [568, 195] width 138 height 17
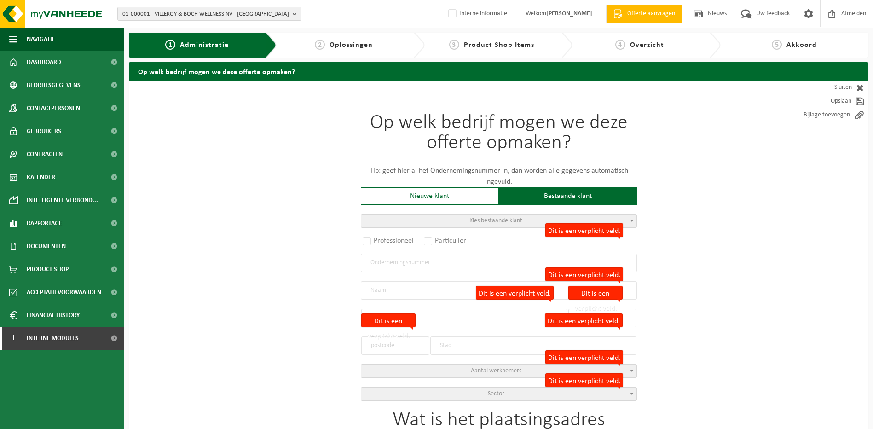
click at [459, 220] on span "Kies bestaande klant" at bounding box center [498, 220] width 275 height 13
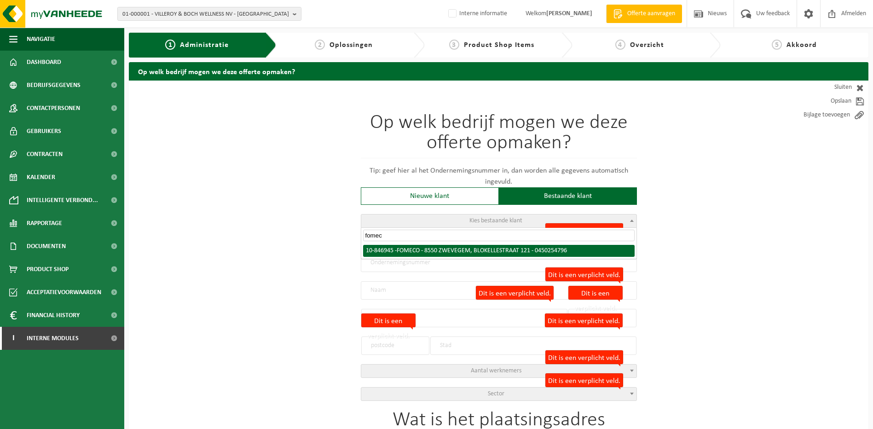
type input "fomec"
radio input "true"
type input "0450.254.796"
type input "FOMECO"
type input "BLOKELLESTRAAT"
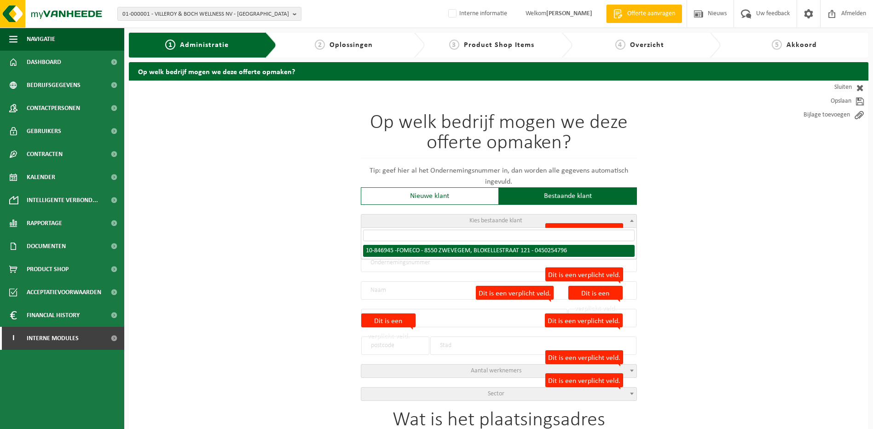
type input "121"
type input "8550"
type input "ZWEVEGEM"
select select "1006"
type input "FOMECO"
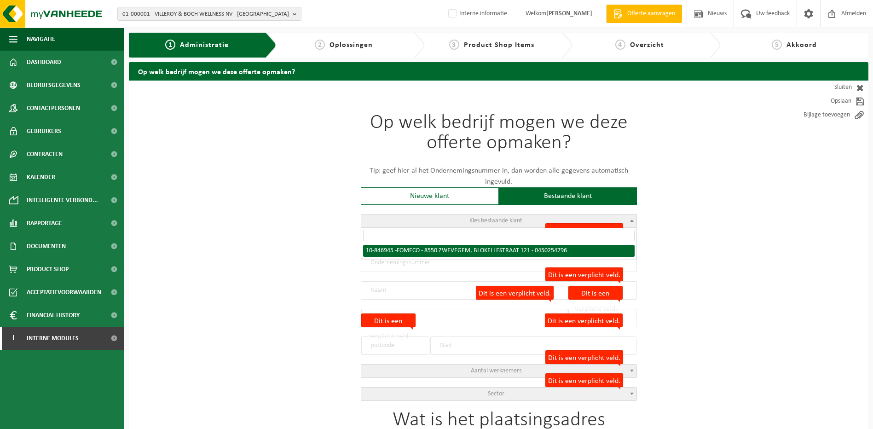
type input "BLOKELLESTRAAT"
type input "121"
type input "8550"
type input "ZWEVEGEM"
select select "95079"
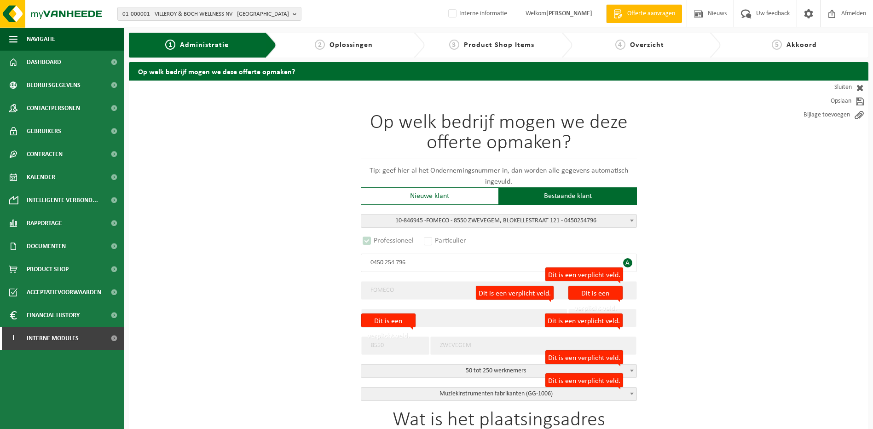
select select "B"
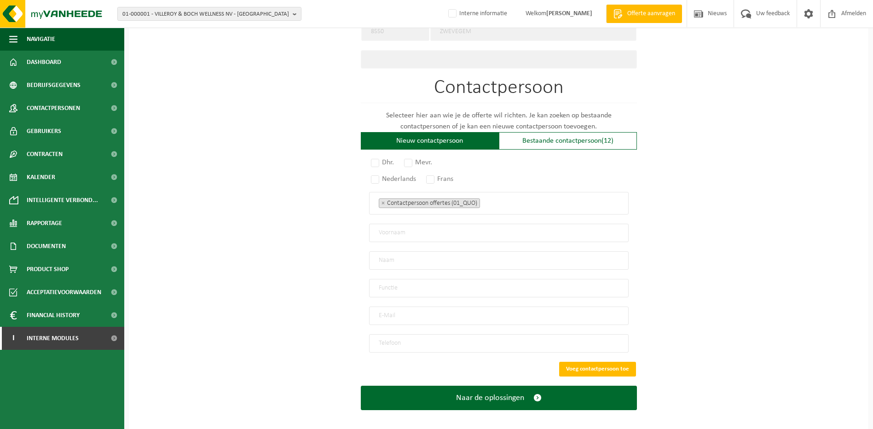
scroll to position [506, 0]
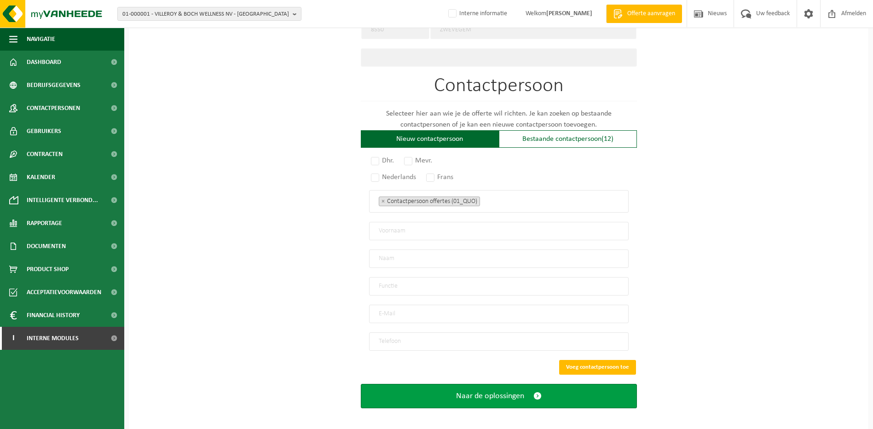
click at [501, 394] on button "Naar de oplossingen" at bounding box center [499, 396] width 276 height 24
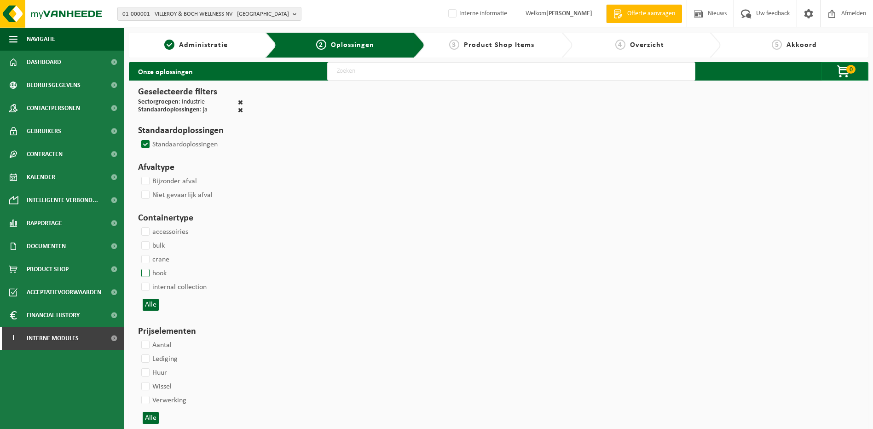
click at [144, 273] on label "hook" at bounding box center [152, 273] width 27 height 14
click at [138, 266] on input "hook" at bounding box center [138, 266] width 0 height 0
checkbox input "true"
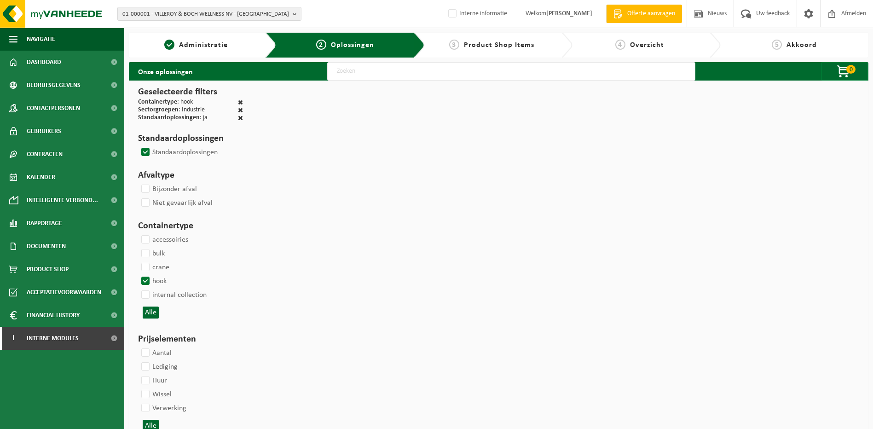
select select
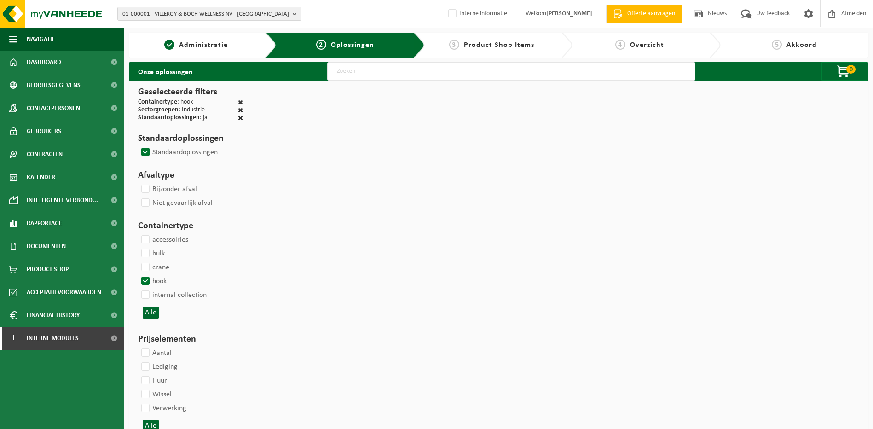
select select
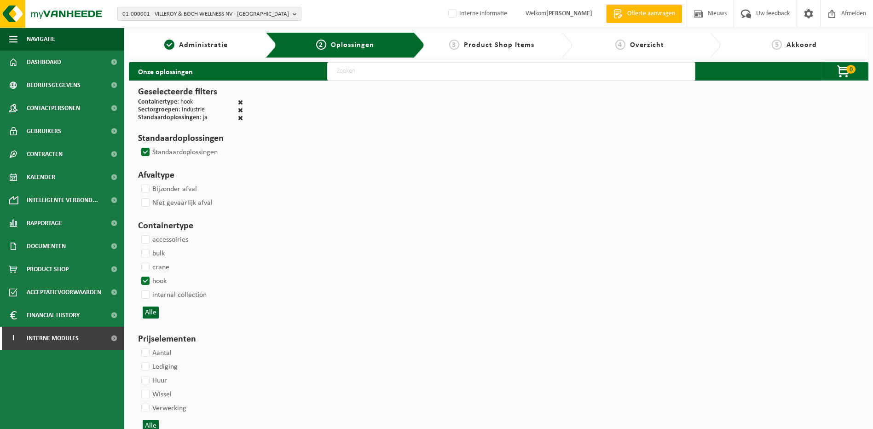
select select
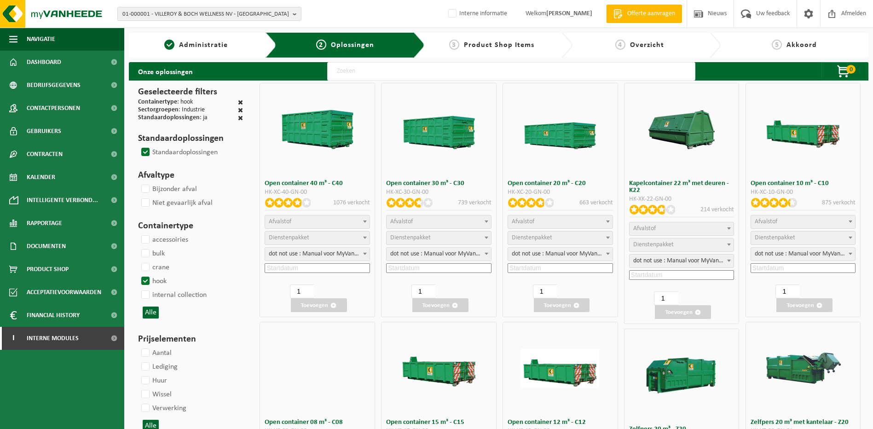
select select
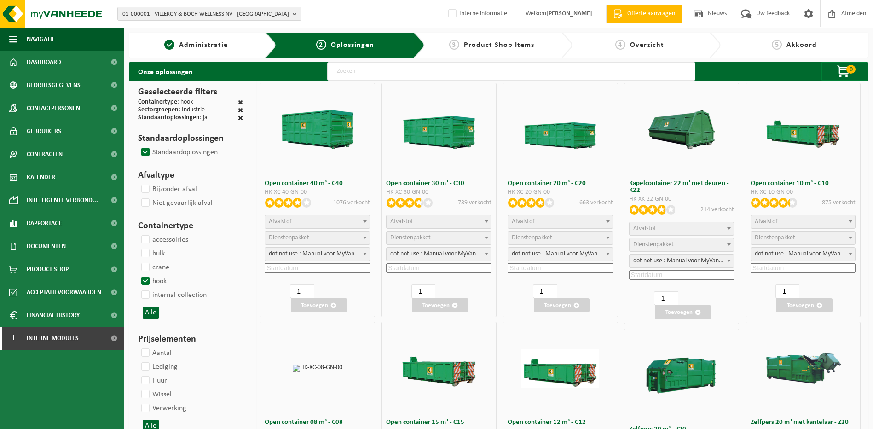
select select
select select "197"
select select
select select "8"
select select
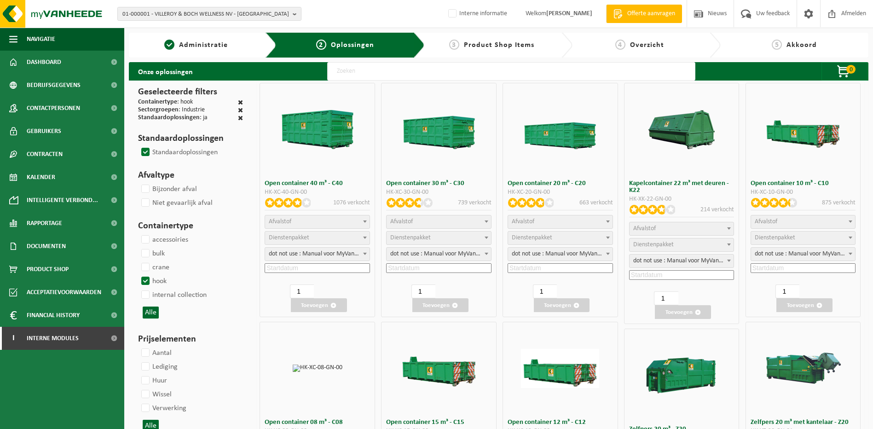
select select "7"
select select
select select "7"
select select
select select "25"
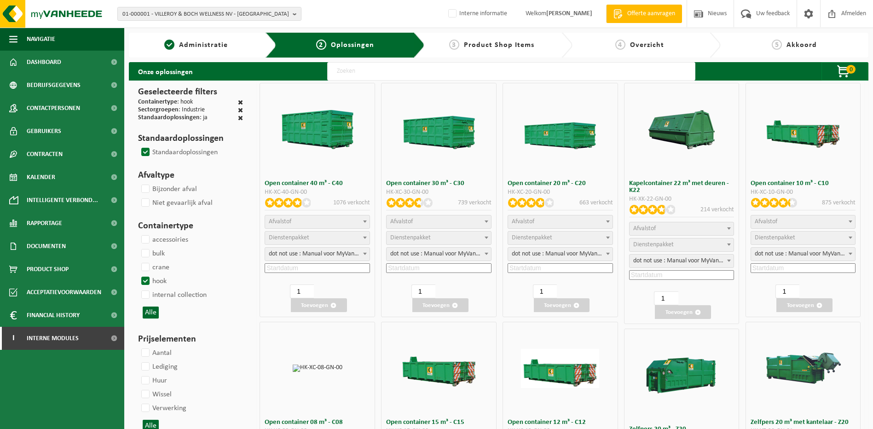
select select "25"
click at [533, 221] on span "Afvalstof" at bounding box center [523, 221] width 23 height 7
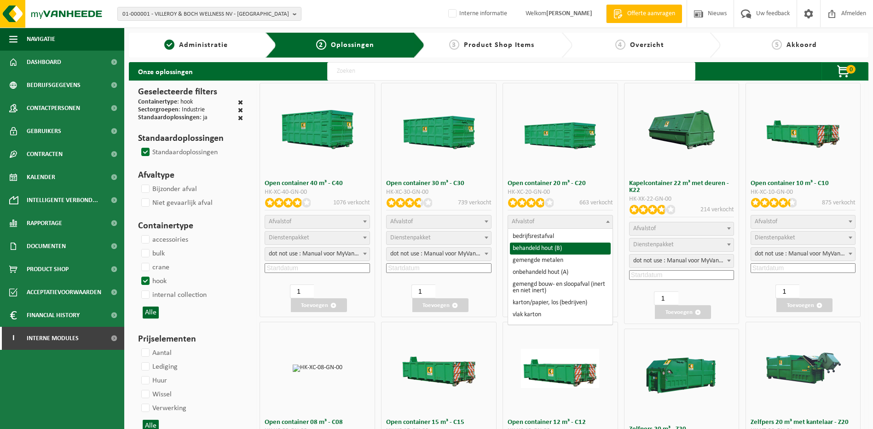
select select "28"
select select
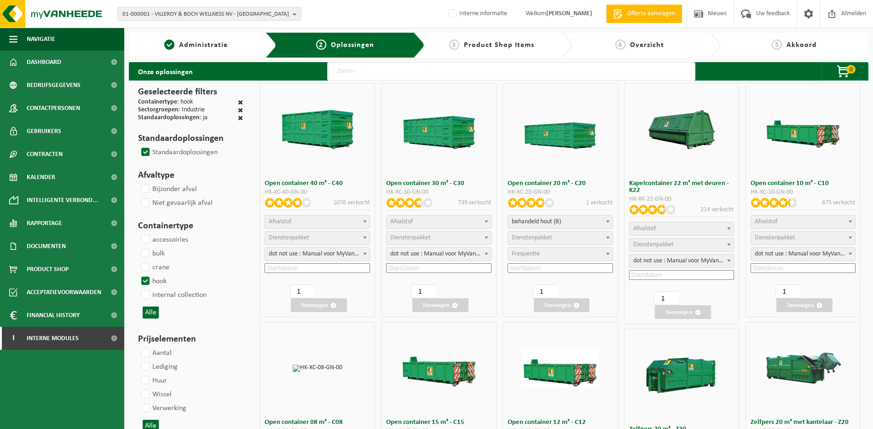
click at [537, 241] on span "Dienstenpakket" at bounding box center [532, 237] width 40 height 7
select select "9"
select select "25"
click at [544, 254] on span "dot not use : Manual voor MyVanheede" at bounding box center [560, 254] width 104 height 13
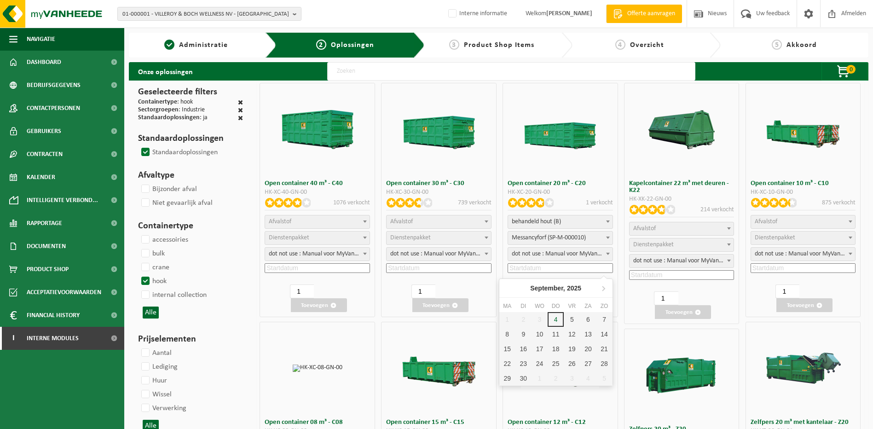
click at [545, 269] on input at bounding box center [560, 268] width 105 height 10
click at [559, 337] on div "11" at bounding box center [556, 334] width 16 height 15
type input "2025-09-11"
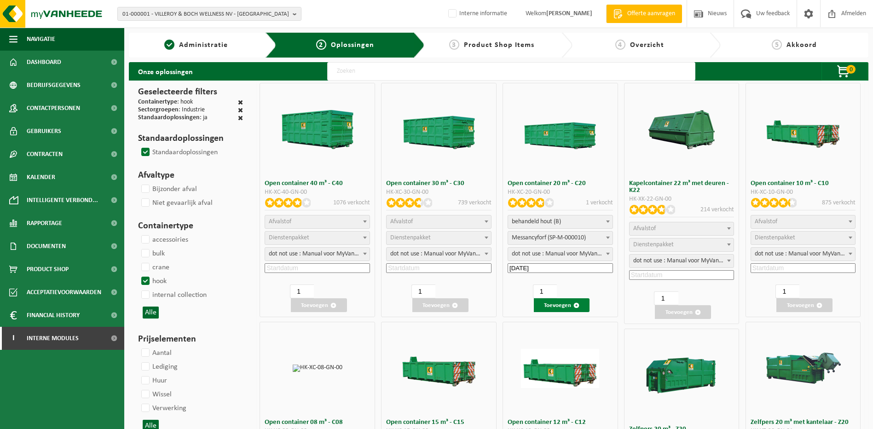
click at [561, 304] on button "Toevoegen" at bounding box center [562, 305] width 56 height 14
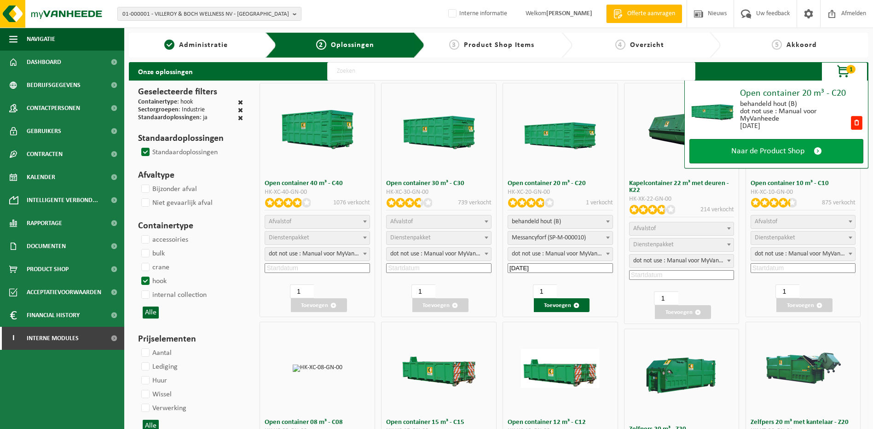
click at [739, 156] on span "Naar de Product Shop" at bounding box center [767, 151] width 73 height 10
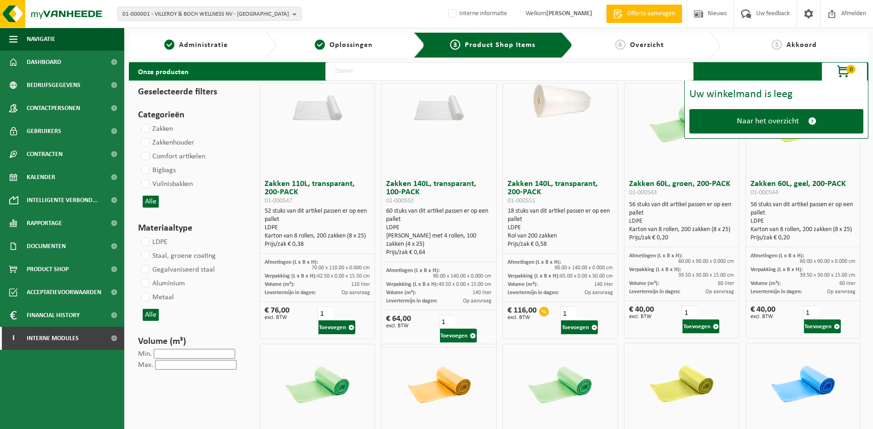
click at [752, 124] on span "Naar het overzicht" at bounding box center [768, 121] width 62 height 10
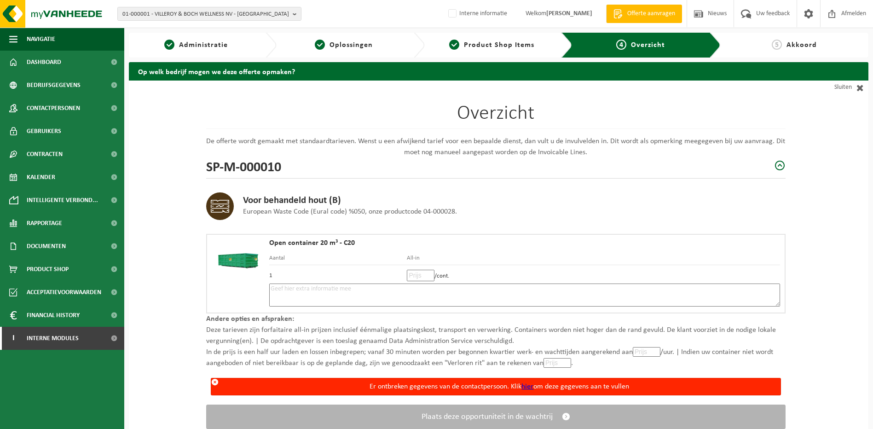
click at [528, 385] on link "hier" at bounding box center [527, 386] width 12 height 7
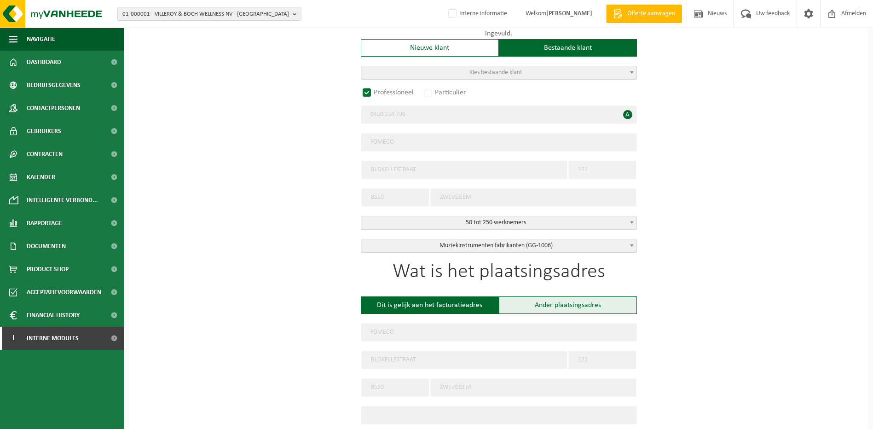
scroll to position [230, 0]
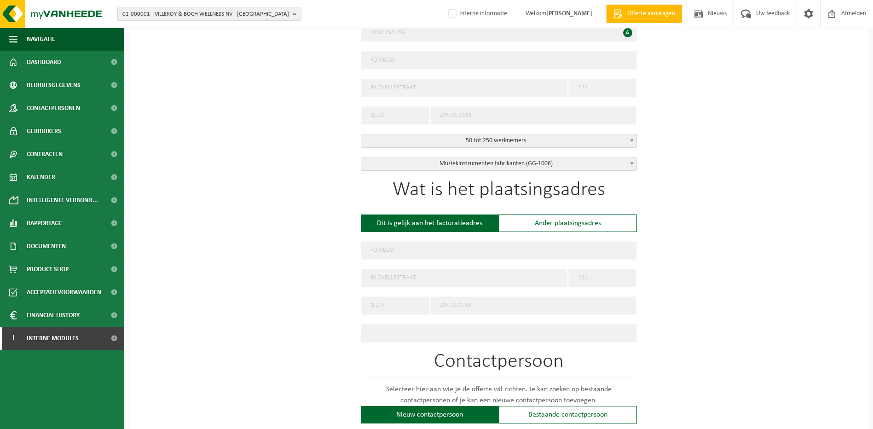
radio input "false"
select select
type input "FOMECO NV"
type input "2062561478"
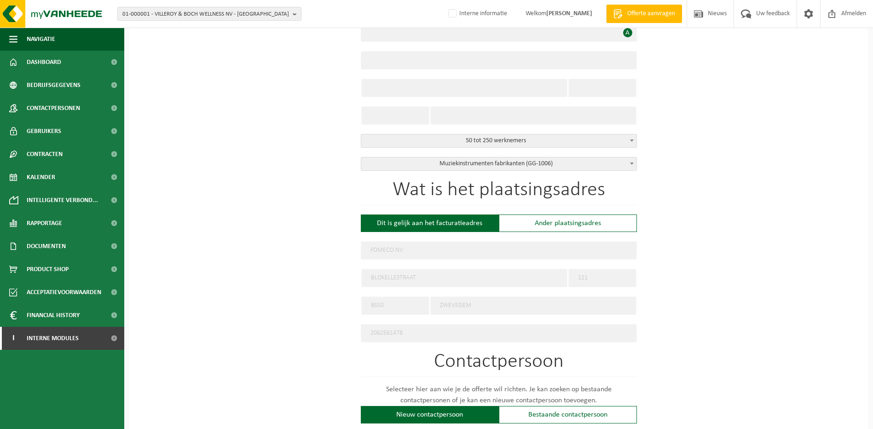
select select
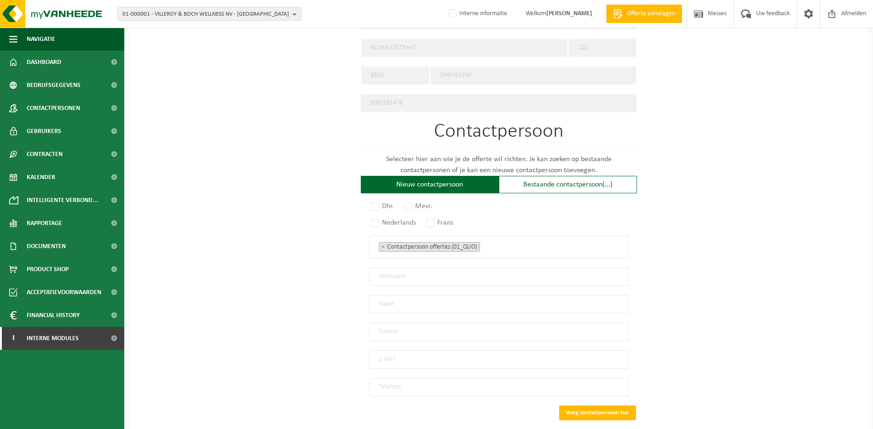
radio input "true"
select select "95079"
type input "0450.254.796"
type input "FOMECO"
type input "BLOKELLESTRAAT"
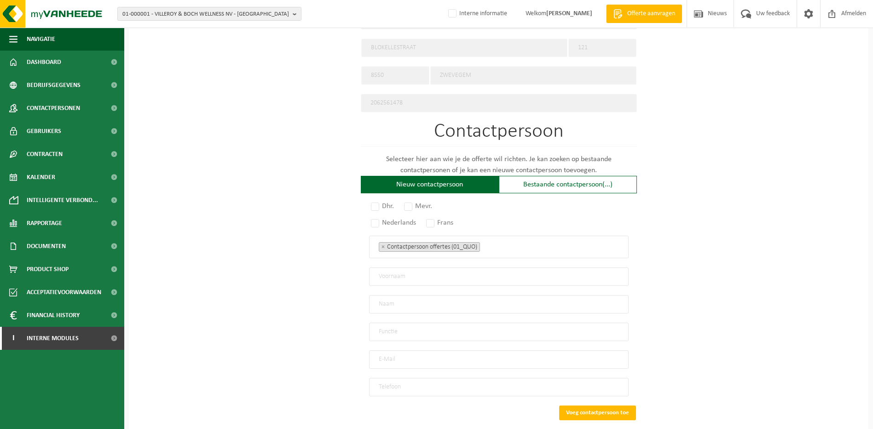
type input "121"
type input "8550"
type input "ZWEVEGEM"
select select "1006"
type input "FOMECO"
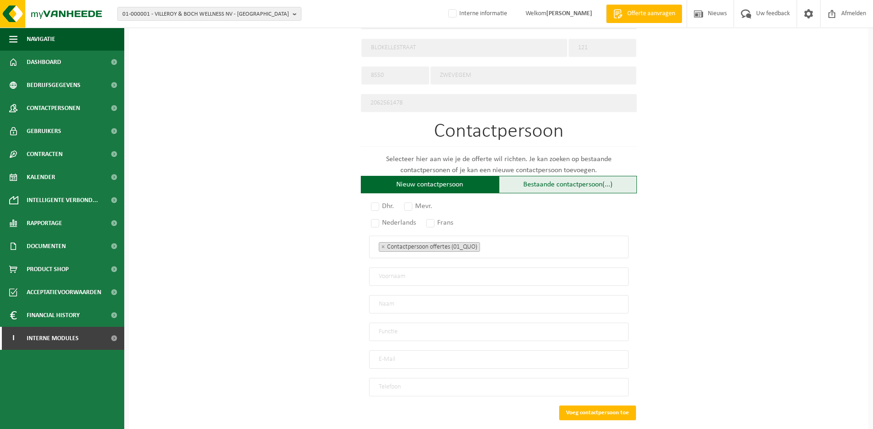
select select
click at [529, 182] on div "Bestaande contactpersoon (7)" at bounding box center [568, 184] width 138 height 17
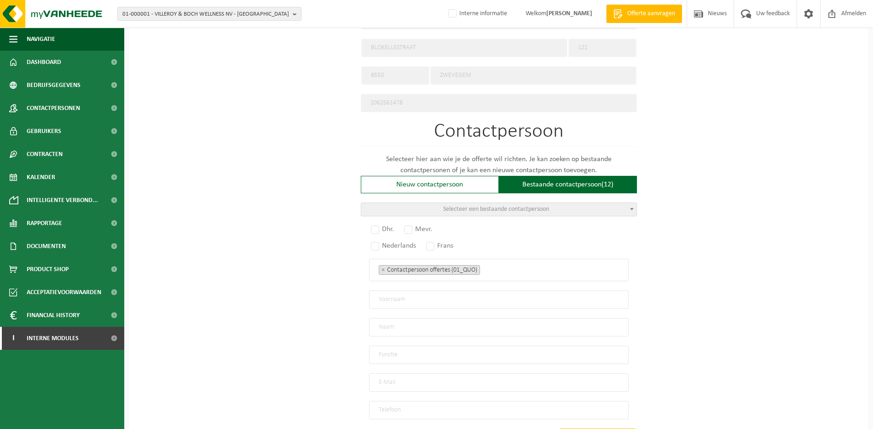
select select "B"
select select
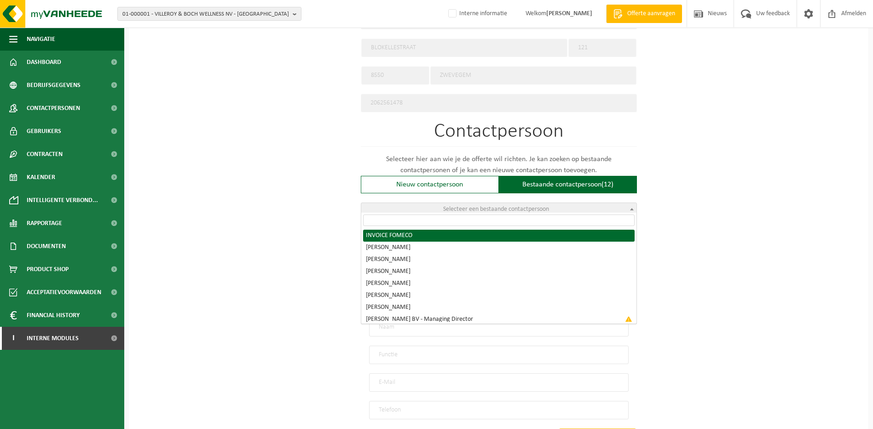
click at [495, 206] on span "Selecteer een bestaande contactpersoon" at bounding box center [496, 209] width 106 height 7
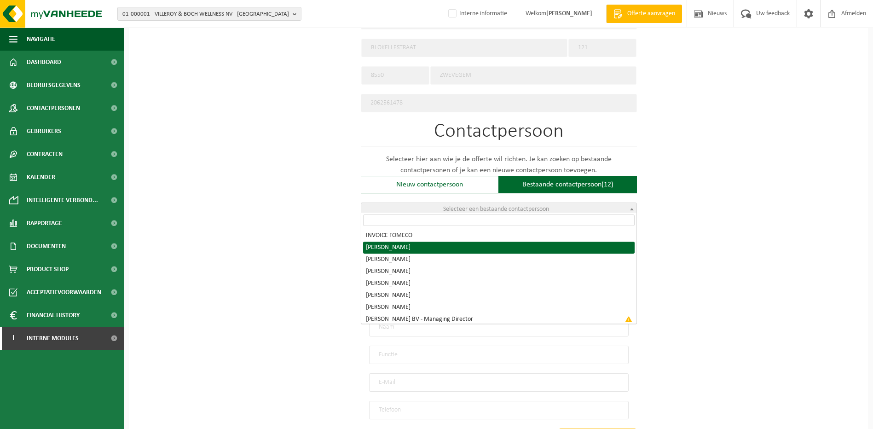
radio input "true"
select select "{"code":"10-882107","firstname":"[PERSON_NAME]","surname":"Wauters","gender":"U…"
type input "Robrecht"
type input "Wauters"
type input "[EMAIL_ADDRESS][DOMAIN_NAME]"
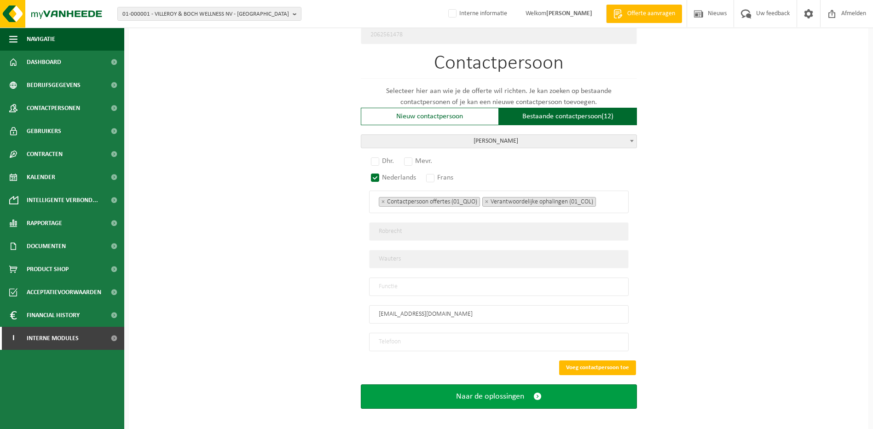
scroll to position [529, 0]
click at [587, 385] on button "Naar de oplossingen" at bounding box center [499, 396] width 276 height 24
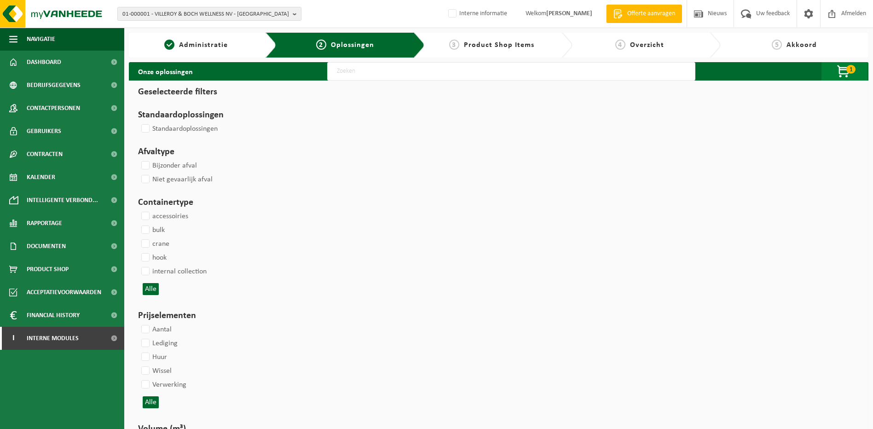
click at [842, 70] on span "button" at bounding box center [844, 72] width 46 height 18
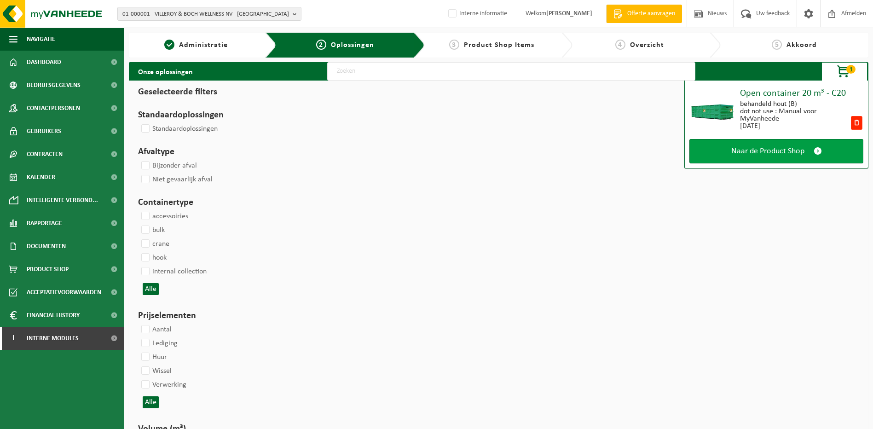
click at [777, 154] on span "Naar de Product Shop" at bounding box center [767, 151] width 73 height 10
select select
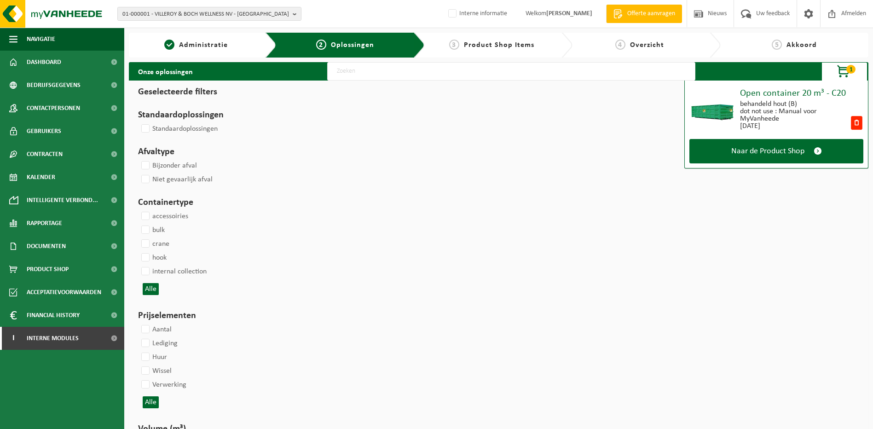
select select
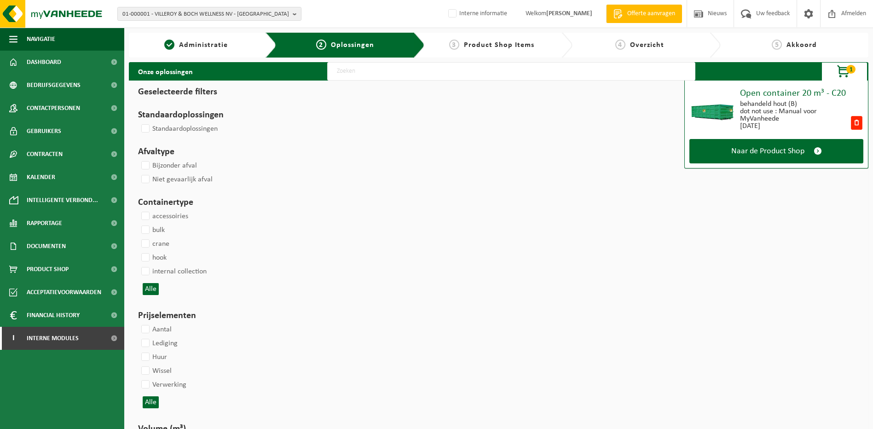
select select
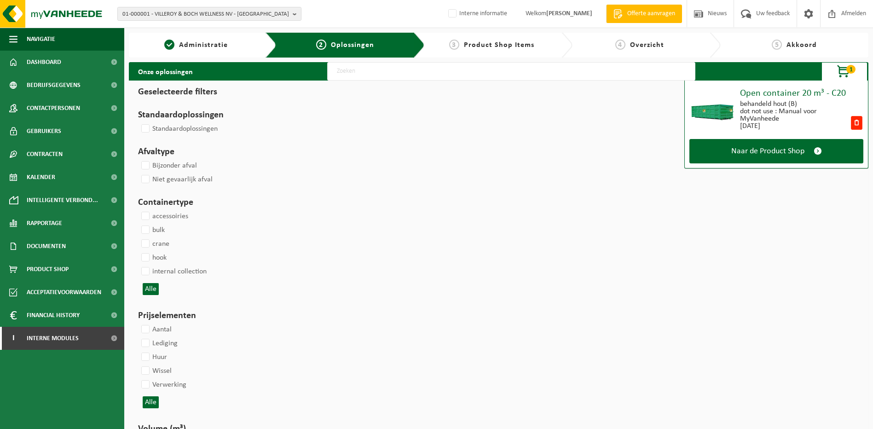
select select
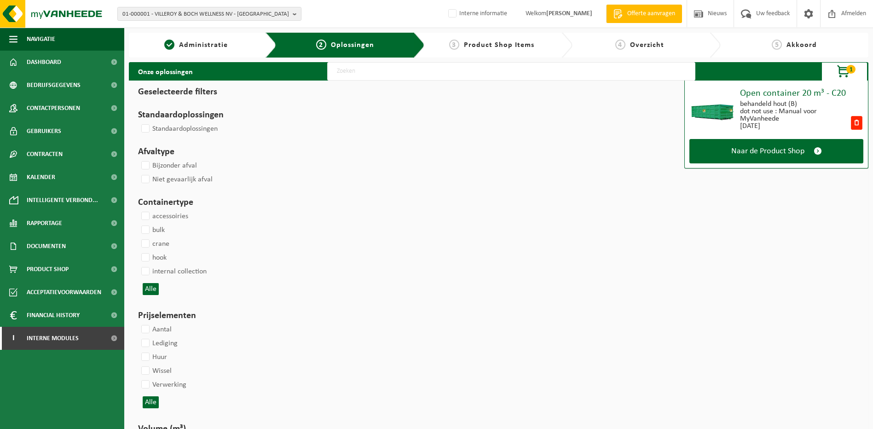
select select
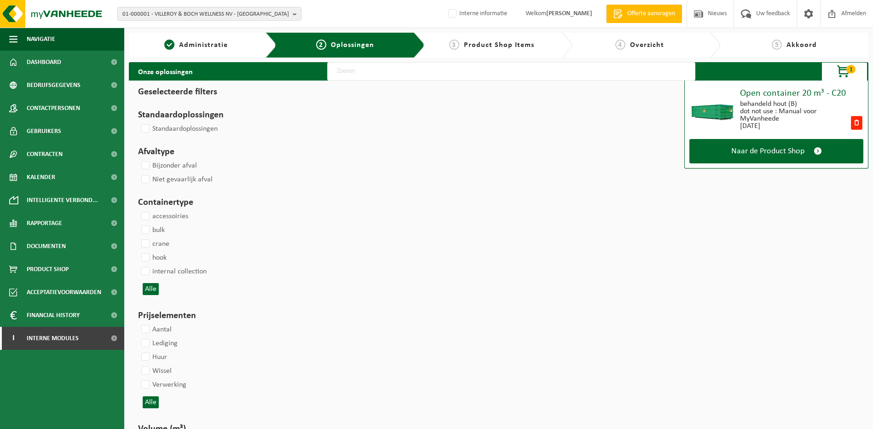
select select
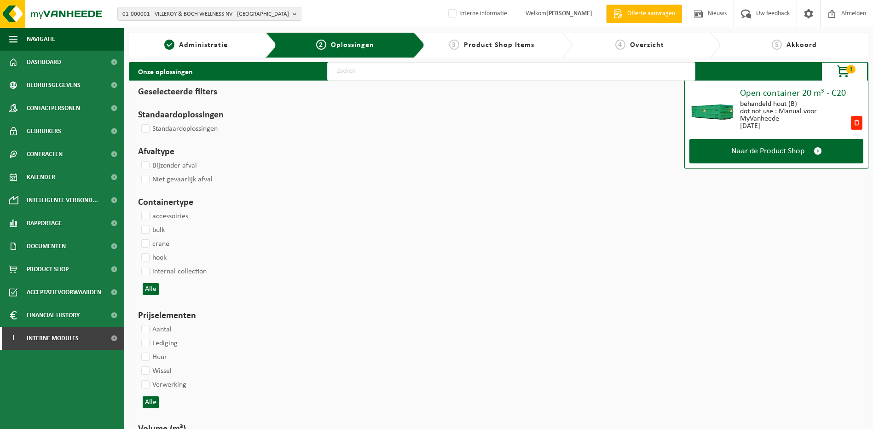
select select
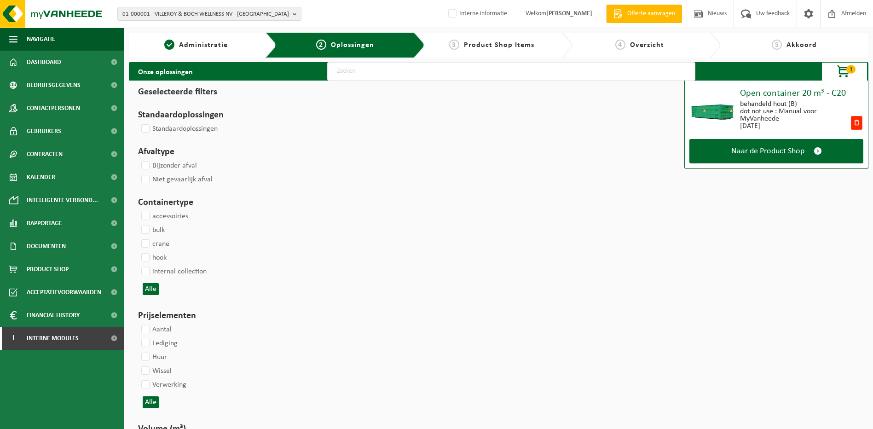
select select
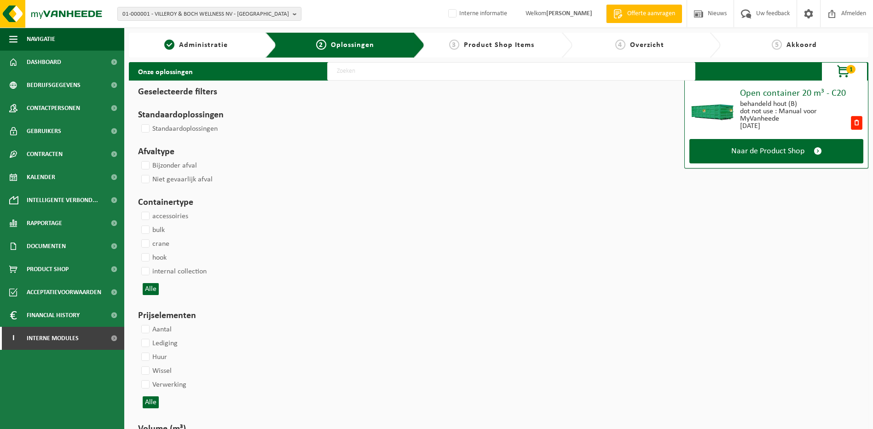
select select
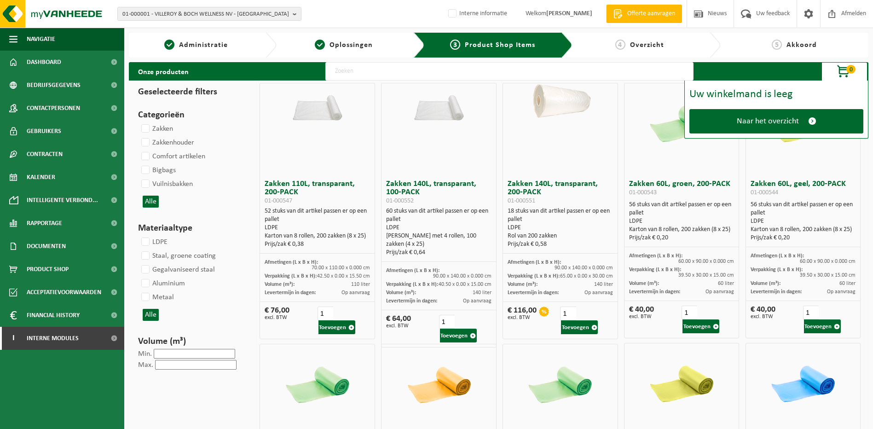
click at [658, 39] on div "4 Overzicht" at bounding box center [646, 45] width 148 height 25
click at [657, 45] on span "Overzicht" at bounding box center [647, 44] width 34 height 7
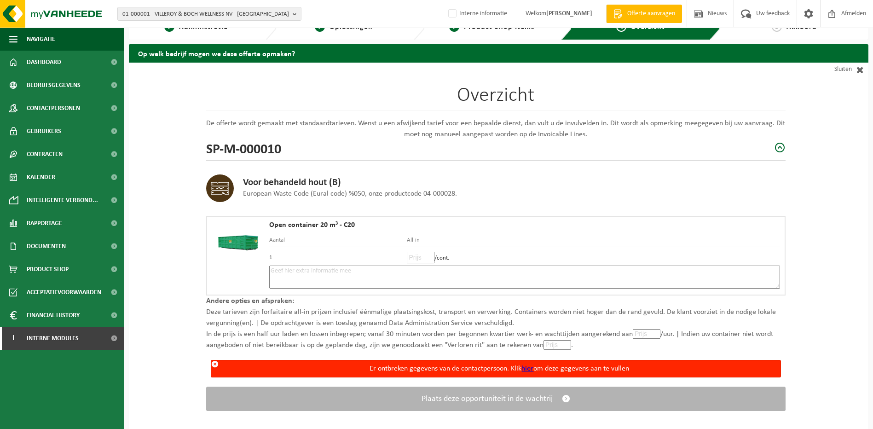
scroll to position [27, 0]
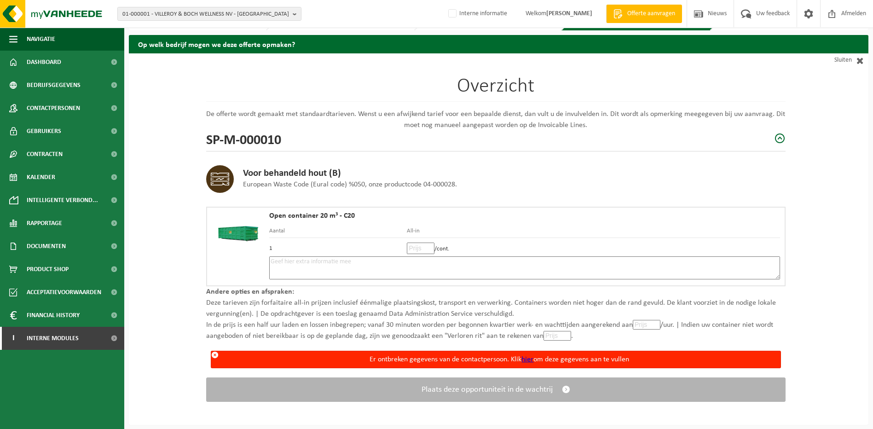
click at [529, 356] on link "hier" at bounding box center [527, 359] width 12 height 7
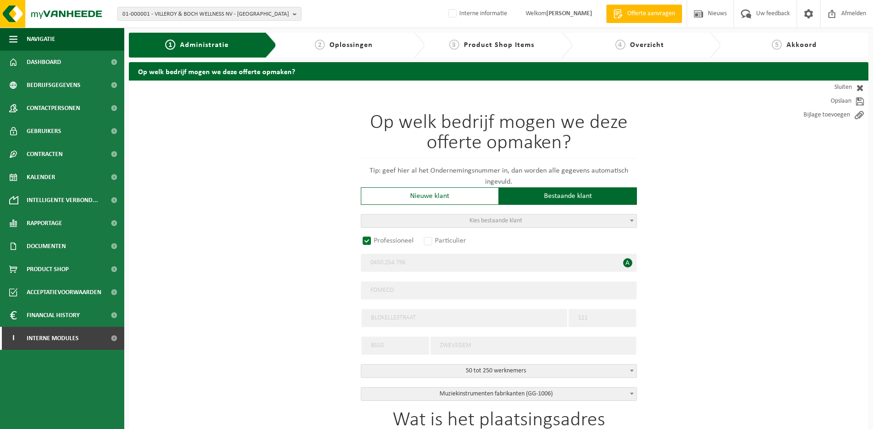
radio input "false"
select select
type input "FOMECO NV"
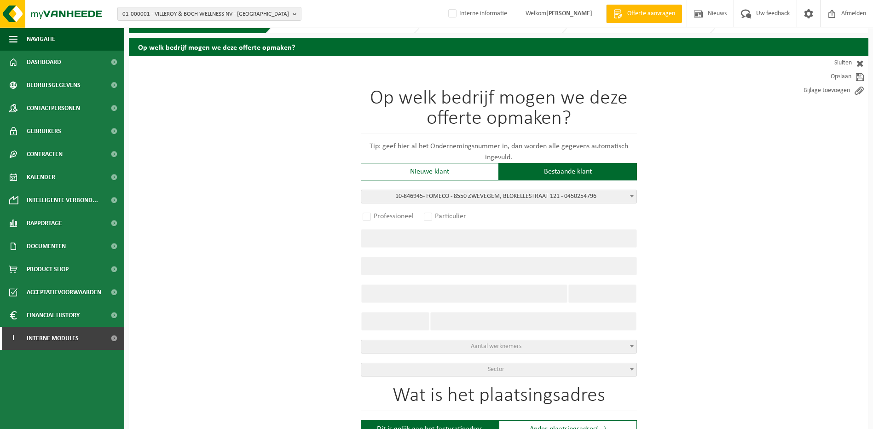
radio input "true"
select select "95079"
type input "0450.254.796"
type input "FOMECO"
type input "BLOKELLESTRAAT"
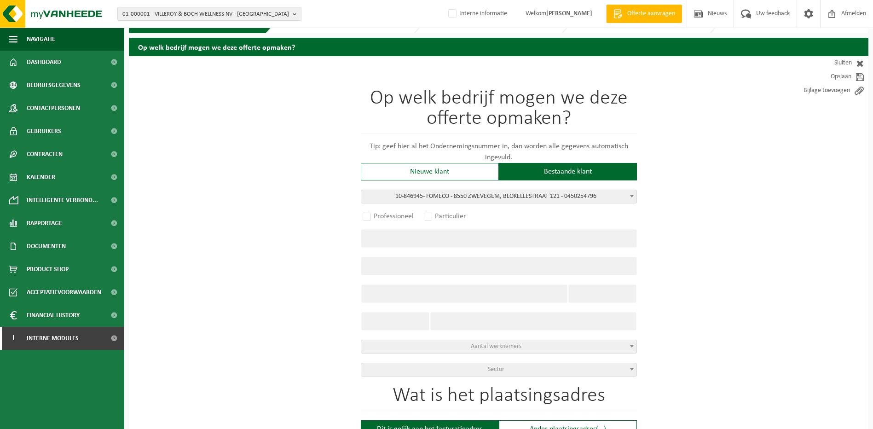
type input "121"
type input "8550"
type input "ZWEVEGEM"
select select "1006"
type input "FOMECO"
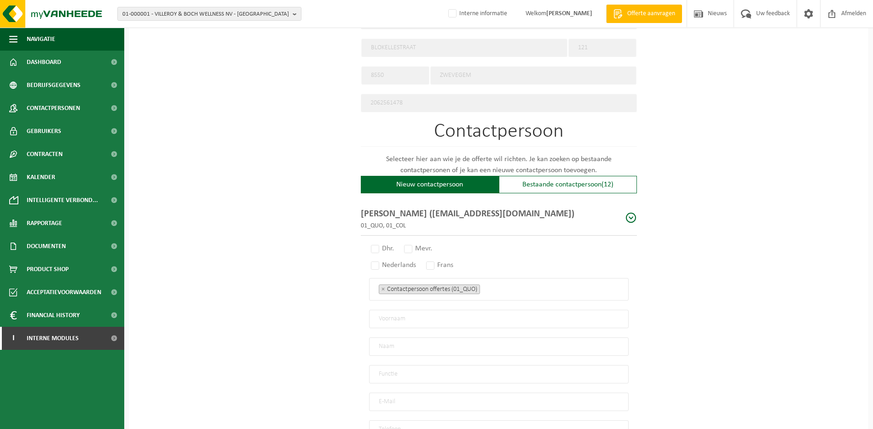
select select "B"
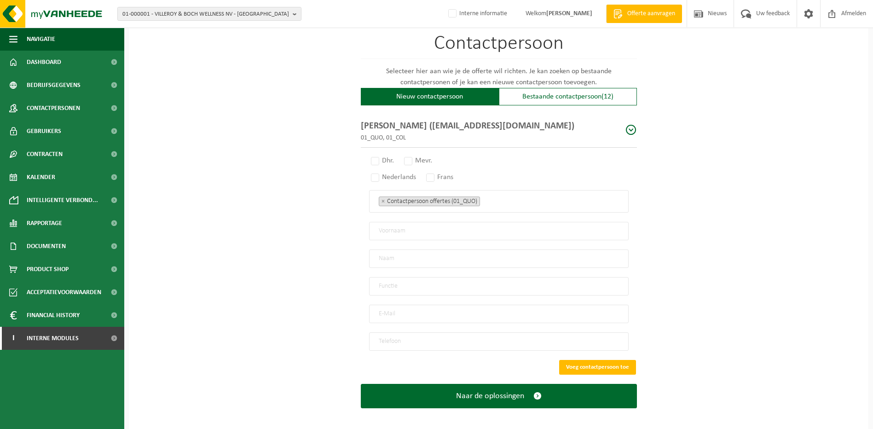
click at [423, 134] on p "01_QUO, 01_COL" at bounding box center [468, 138] width 214 height 10
click at [629, 127] on span at bounding box center [631, 130] width 12 height 12
radio input "true"
type input "Robrecht"
type input "Wauters"
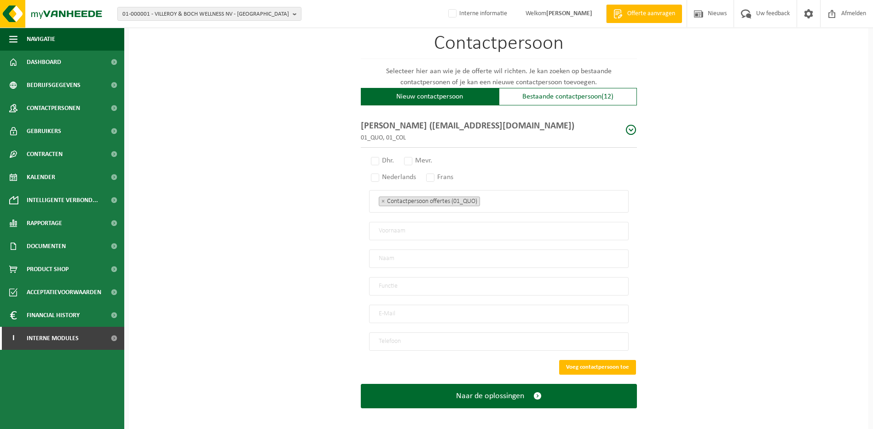
type input "[EMAIL_ADDRESS][DOMAIN_NAME]"
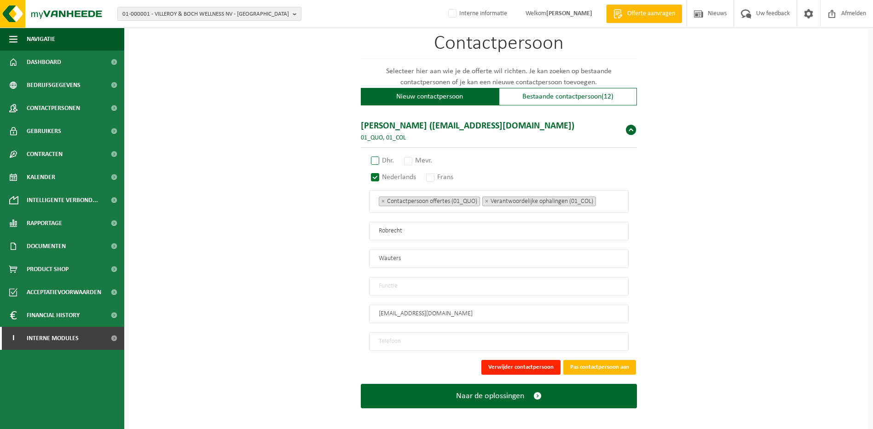
click at [383, 154] on label "Dhr." at bounding box center [383, 160] width 28 height 13
radio input "true"
click at [573, 361] on button "Pas contactpersoon aan" at bounding box center [599, 367] width 73 height 15
click at [452, 333] on input "Dit is een verplicht veld." at bounding box center [499, 341] width 260 height 18
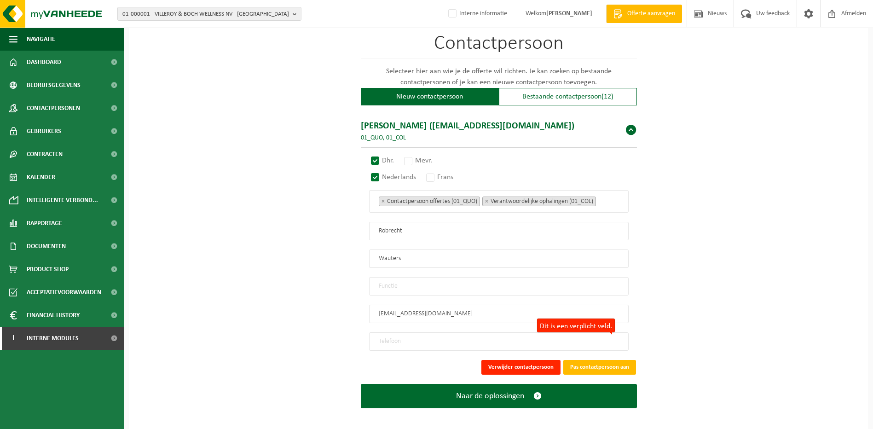
click at [452, 333] on input "Dit is een verplicht veld." at bounding box center [499, 341] width 260 height 18
click at [484, 332] on input "Dit is een verplicht veld." at bounding box center [499, 341] width 260 height 18
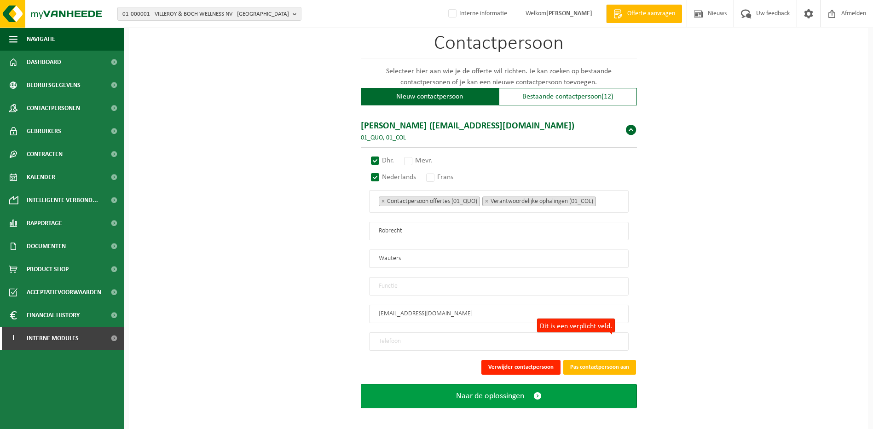
click at [455, 389] on button "Naar de oplossingen" at bounding box center [499, 396] width 276 height 24
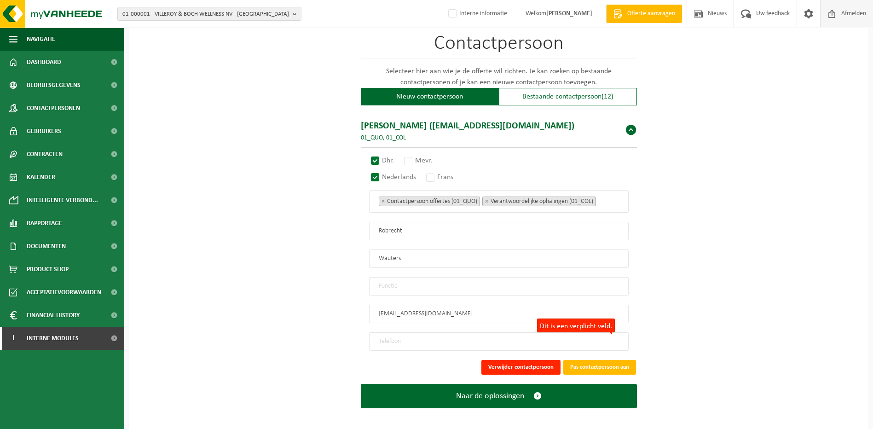
click at [847, 15] on span "Afmelden" at bounding box center [853, 13] width 29 height 27
